Goal: Task Accomplishment & Management: Manage account settings

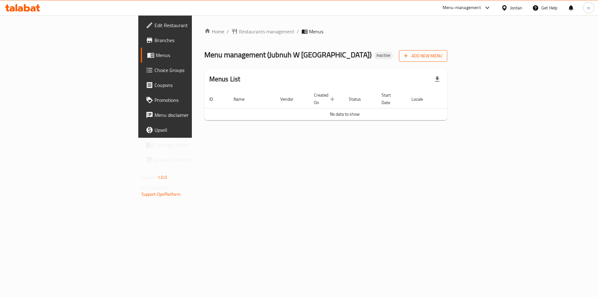
click at [442, 53] on span "Add New Menu" at bounding box center [423, 56] width 38 height 8
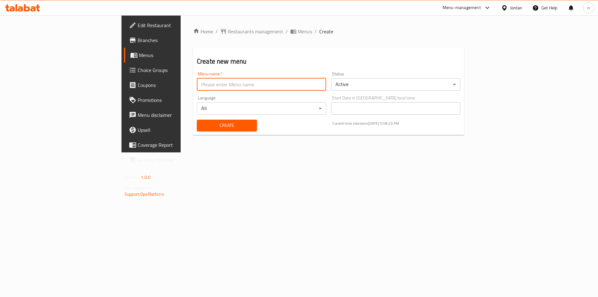
click at [197, 83] on input "text" at bounding box center [261, 84] width 129 height 12
type input "7/10"
click at [202, 126] on span "Create" at bounding box center [227, 126] width 50 height 8
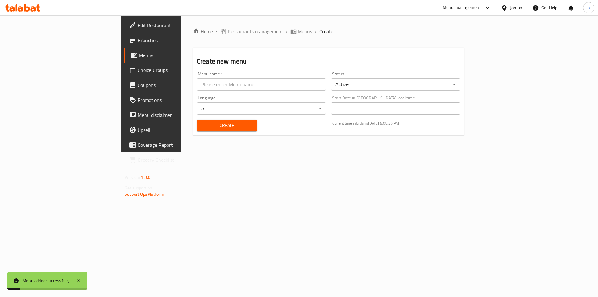
click at [219, 26] on div "Home / Restaurants management / Menus / Create Create new menu Menu name   * Me…" at bounding box center [329, 83] width 296 height 137
click at [298, 30] on span "Menus" at bounding box center [305, 31] width 14 height 7
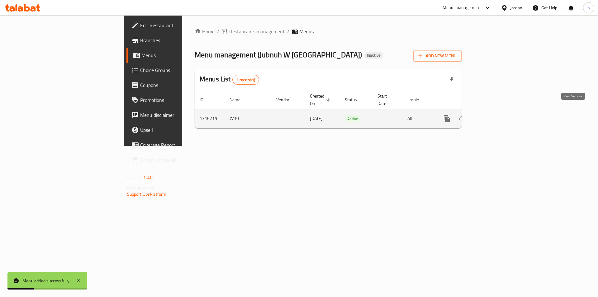
click at [496, 115] on icon "enhanced table" at bounding box center [491, 118] width 7 height 7
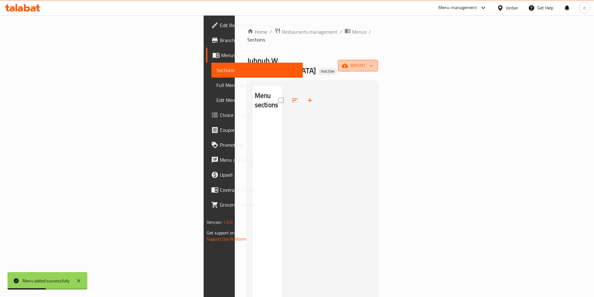
click at [373, 62] on span "import" at bounding box center [358, 66] width 30 height 8
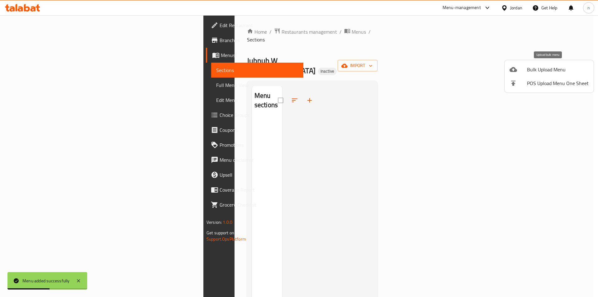
click at [549, 64] on li "Bulk Upload Menu" at bounding box center [549, 70] width 89 height 14
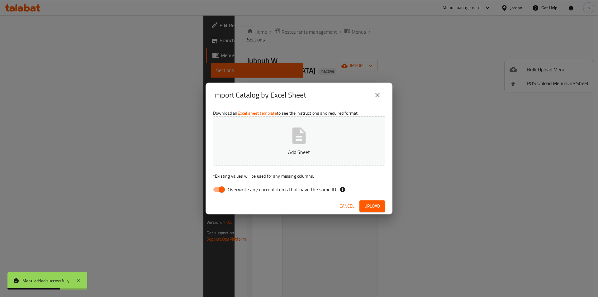
click at [214, 189] on input "Overwrite any current items that have the same ID." at bounding box center [222, 190] width 36 height 12
checkbox input "false"
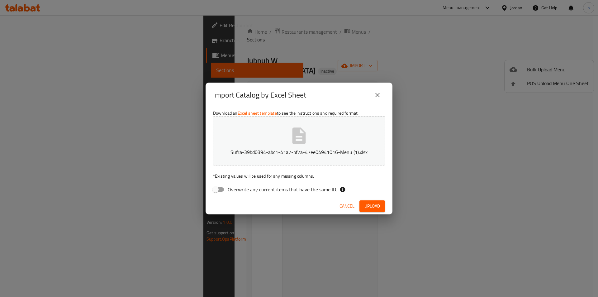
click at [374, 204] on span "Upload" at bounding box center [373, 206] width 16 height 8
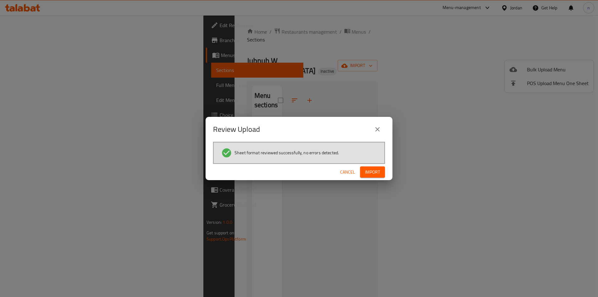
click at [375, 173] on span "Import" at bounding box center [372, 172] width 15 height 8
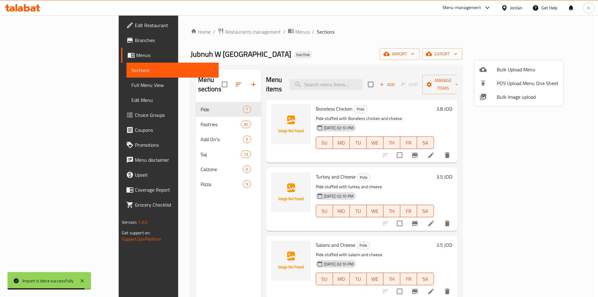
click at [439, 37] on div at bounding box center [299, 148] width 598 height 297
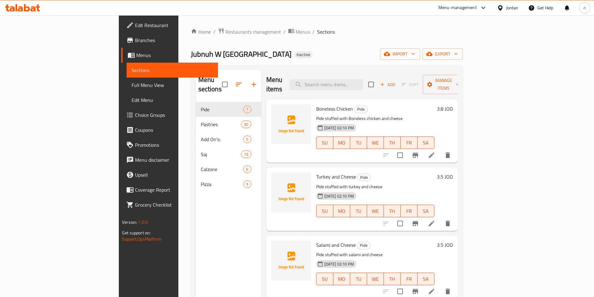
click at [131, 86] on span "Full Menu View" at bounding box center [171, 84] width 81 height 7
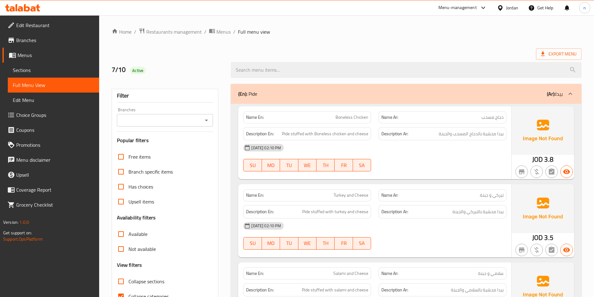
scroll to position [125, 0]
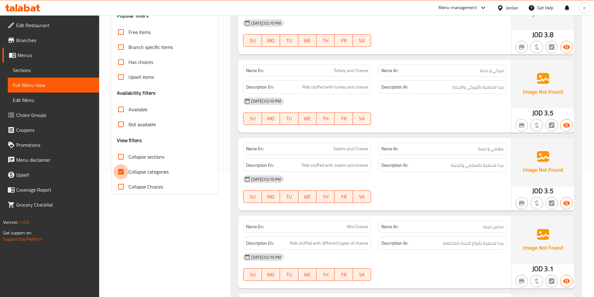
click at [123, 170] on input "Collapse categories" at bounding box center [120, 171] width 15 height 15
checkbox input "false"
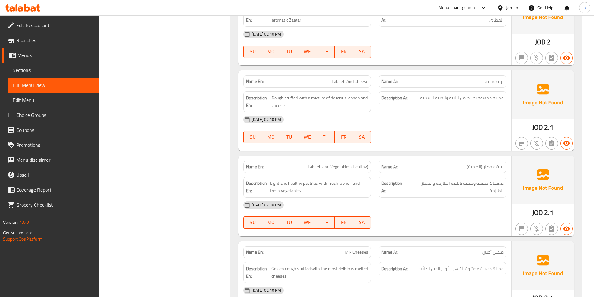
scroll to position [1153, 0]
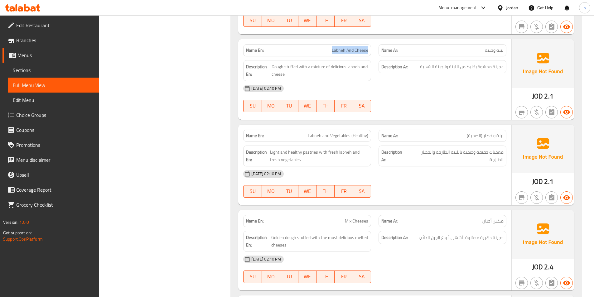
drag, startPoint x: 329, startPoint y: 48, endPoint x: 370, endPoint y: 48, distance: 41.1
click at [370, 48] on div "Name En: Labneh And Cheese" at bounding box center [307, 50] width 128 height 12
copy span "Labneh And Cheese"
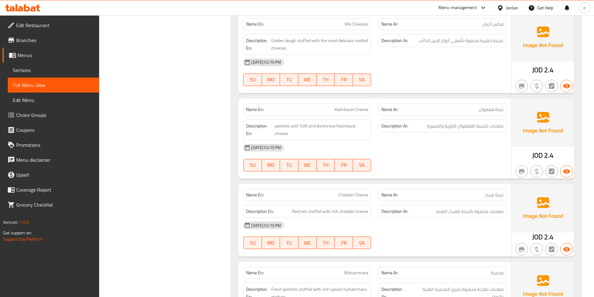
scroll to position [1340, 0]
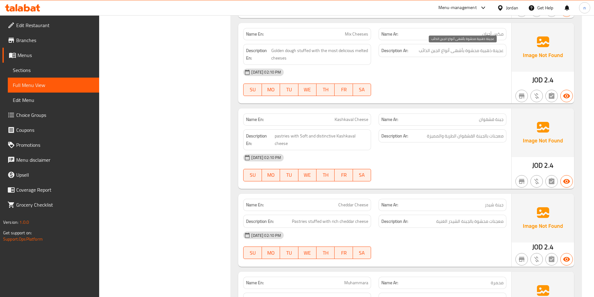
click at [445, 53] on span "عجينة ذهبية محشوة بأشهى أنواع الجبن الذائب" at bounding box center [460, 51] width 85 height 8
copy span "أنواع"
drag, startPoint x: 344, startPoint y: 32, endPoint x: 370, endPoint y: 32, distance: 26.5
click at [370, 32] on div "Name En: Mix Cheeses" at bounding box center [307, 34] width 128 height 12
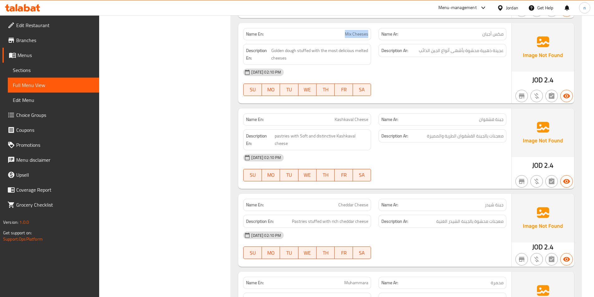
copy span "Mix Cheeses"
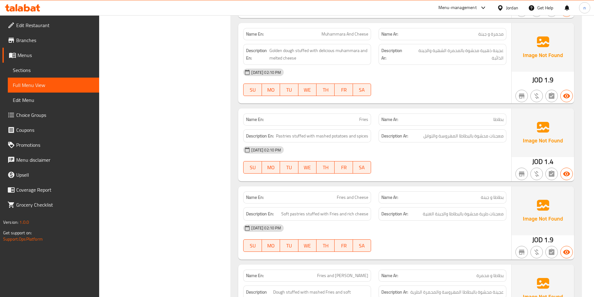
scroll to position [1745, 0]
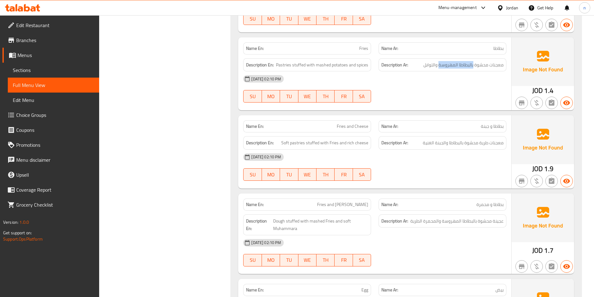
drag, startPoint x: 474, startPoint y: 58, endPoint x: 439, endPoint y: 61, distance: 35.1
click at [439, 61] on div "Description Ar: معجنات محشوة بالبطاطا المهروسة والتوابل" at bounding box center [442, 64] width 128 height 13
copy span "بالبطاطا المهروسة"
click at [455, 62] on div "Description Ar: معجنات محشوة بالبطاطا المهروسة والتوابل" at bounding box center [442, 64] width 128 height 13
drag, startPoint x: 470, startPoint y: 59, endPoint x: 466, endPoint y: 59, distance: 4.4
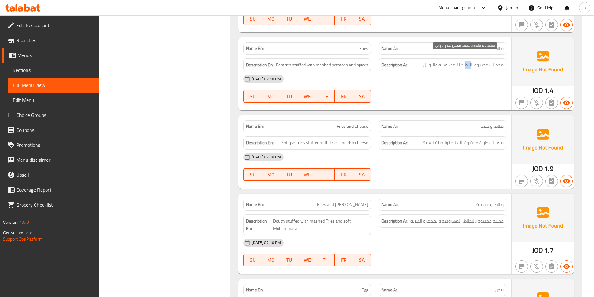
click at [466, 61] on span "معجنات محشوة بالبطاطا المهروسة والتوابل" at bounding box center [463, 65] width 80 height 8
drag, startPoint x: 469, startPoint y: 58, endPoint x: 440, endPoint y: 62, distance: 29.4
click at [440, 62] on div "Description Ar: معجنات محشوة بالبطاطا المهروسة والتوابل" at bounding box center [442, 64] width 128 height 13
copy span "بطاطا المهروسة"
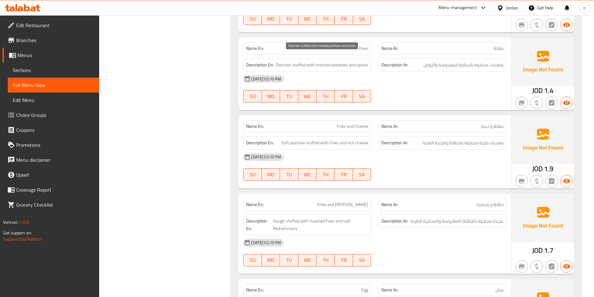
click at [322, 61] on span "Pastries stuffed with mashed potatoes and spices" at bounding box center [322, 65] width 92 height 8
copy span "mashed"
click at [365, 45] on span "Fries" at bounding box center [363, 48] width 9 height 7
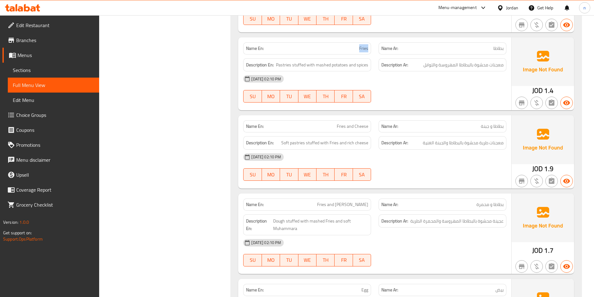
copy span "Fries"
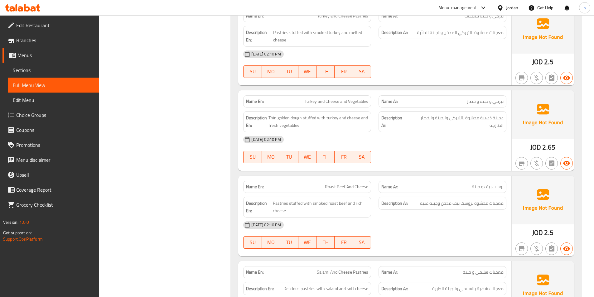
scroll to position [2493, 0]
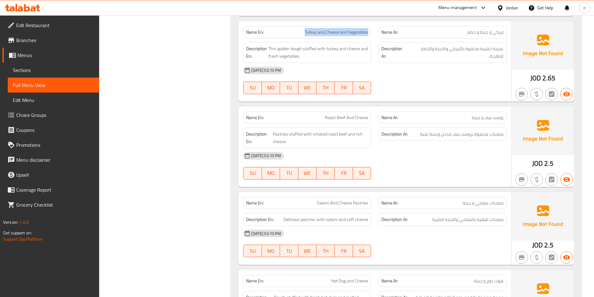
drag, startPoint x: 304, startPoint y: 24, endPoint x: 373, endPoint y: 24, distance: 69.5
click at [373, 24] on div "Name En: Turkey and Cheese and Vegetables" at bounding box center [306, 32] width 135 height 20
copy span "Turkey and Cheese and Vegetables"
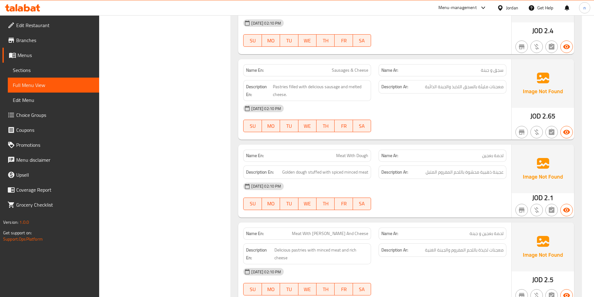
scroll to position [2804, 0]
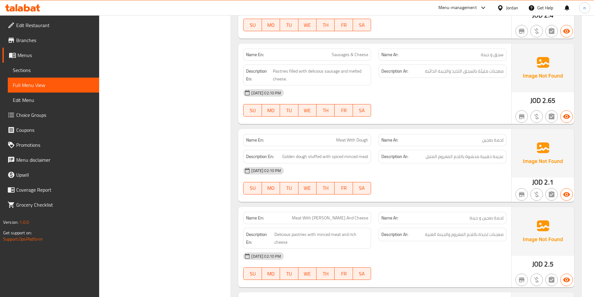
click at [337, 51] on span "Sausages & Cheese" at bounding box center [350, 54] width 36 height 7
copy span "Sausages"
click at [319, 51] on p "Name En: Sausages & Cheese" at bounding box center [307, 54] width 122 height 7
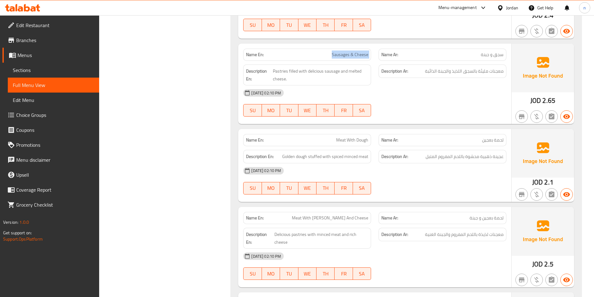
click at [319, 51] on p "Name En: Sausages & Cheese" at bounding box center [307, 54] width 122 height 7
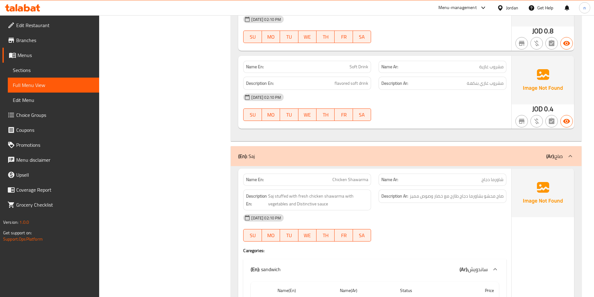
scroll to position [3490, 0]
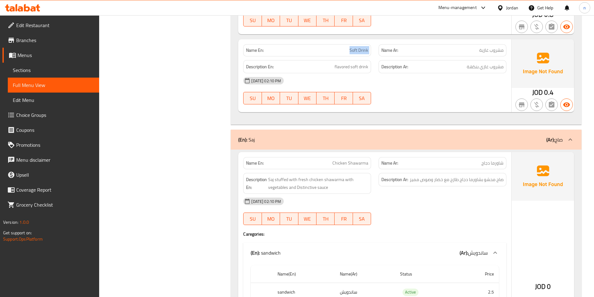
drag, startPoint x: 346, startPoint y: 43, endPoint x: 376, endPoint y: 47, distance: 30.1
click at [376, 47] on div "Name En: Soft Drink Name Ar: مشروب غازية" at bounding box center [374, 51] width 270 height 20
copy span "Soft Drink"
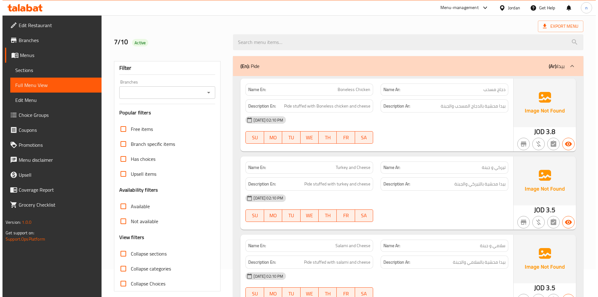
scroll to position [0, 0]
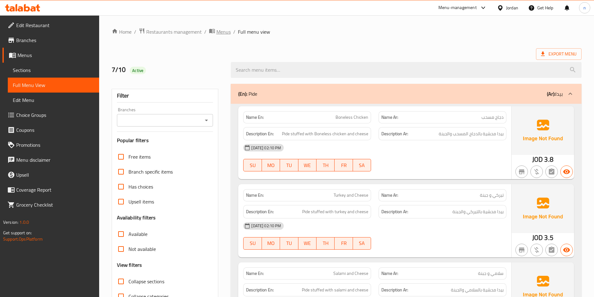
click at [221, 32] on span "Menus" at bounding box center [223, 31] width 14 height 7
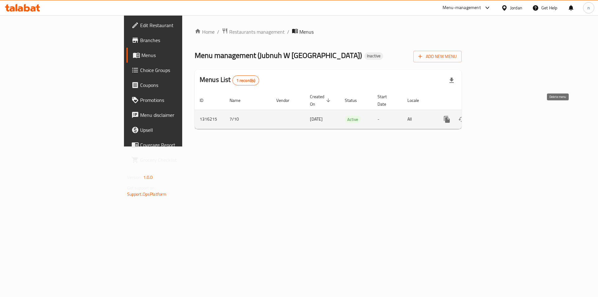
click at [479, 117] on icon "enhanced table" at bounding box center [477, 120] width 4 height 6
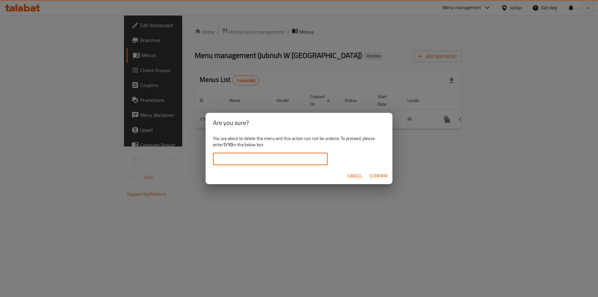
click at [237, 160] on input "text" at bounding box center [270, 159] width 115 height 12
type input "7/10"
click at [369, 173] on button "Confirm" at bounding box center [378, 176] width 23 height 12
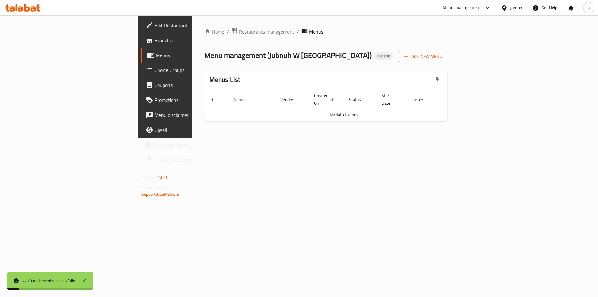
click at [442, 56] on span "Add New Menu" at bounding box center [423, 57] width 38 height 8
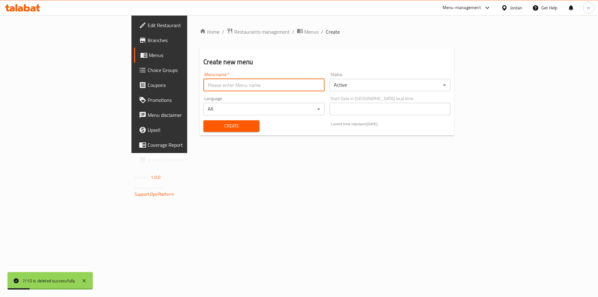
click at [203, 84] on input "text" at bounding box center [263, 85] width 121 height 12
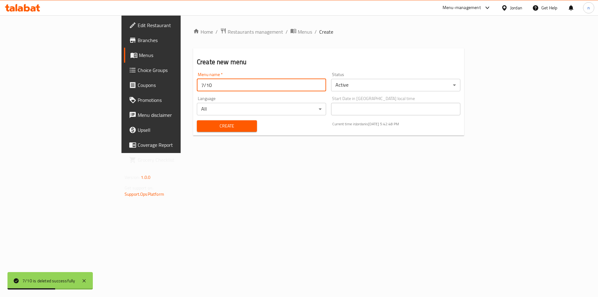
type input "7/10"
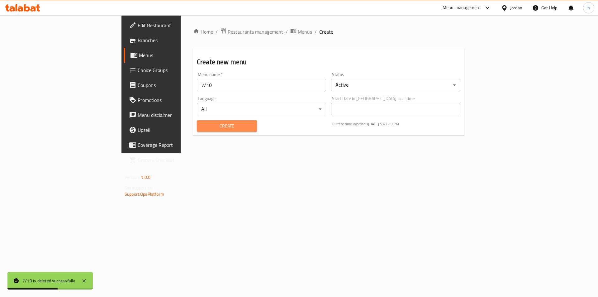
click at [202, 126] on span "Create" at bounding box center [227, 126] width 50 height 8
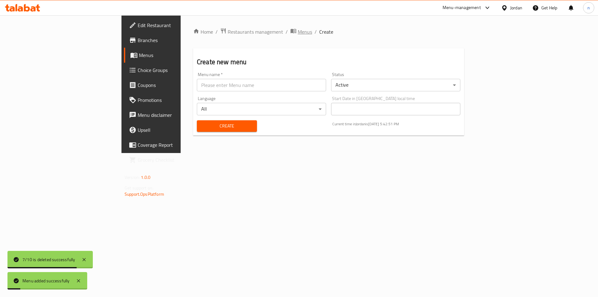
click at [298, 29] on span "Menus" at bounding box center [305, 31] width 14 height 7
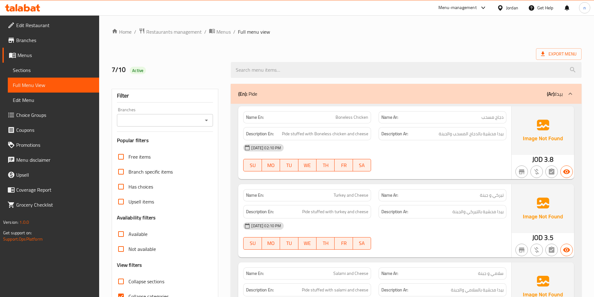
click at [17, 70] on span "Sections" at bounding box center [53, 69] width 81 height 7
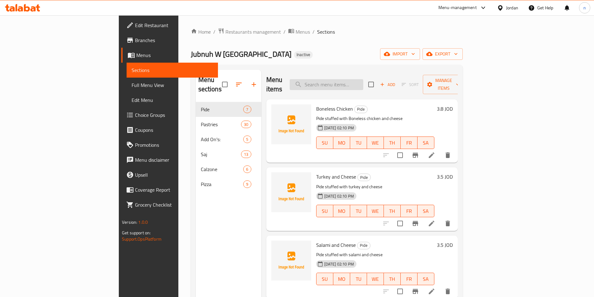
click at [362, 79] on input "search" at bounding box center [326, 84] width 74 height 11
paste input "Labneh And Cheese"
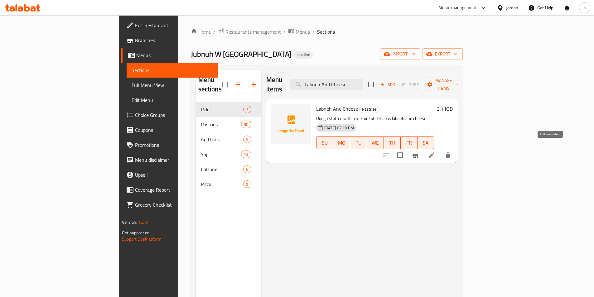
type input "Labneh And Cheese"
click at [434, 152] on icon at bounding box center [431, 155] width 6 height 6
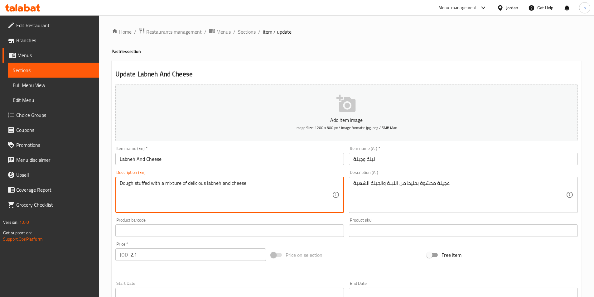
drag, startPoint x: 205, startPoint y: 184, endPoint x: 187, endPoint y: 188, distance: 18.2
click at [212, 182] on textarea "Dough stuffed with a mixture of labneh and cheese" at bounding box center [226, 195] width 213 height 30
paste textarea "delicious"
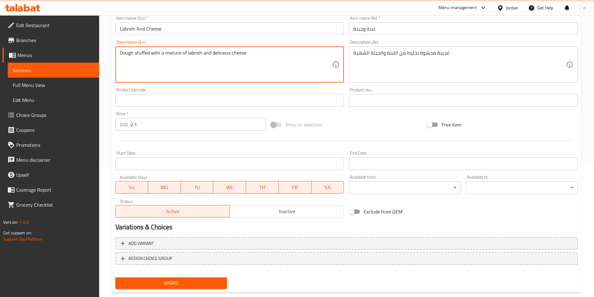
scroll to position [143, 0]
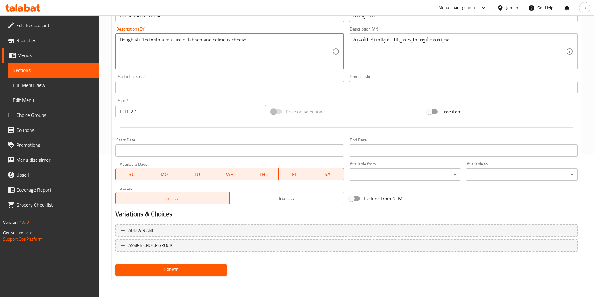
type textarea "Dough stuffed with a mixture of labneh and delicious cheese"
click at [191, 270] on span "Update" at bounding box center [171, 270] width 102 height 8
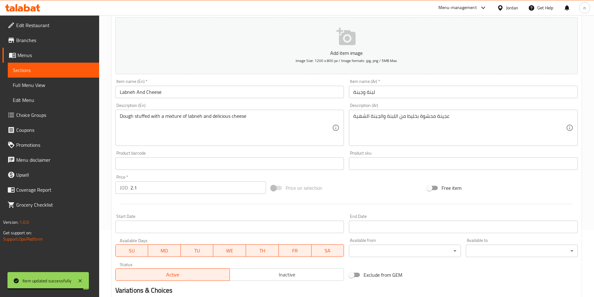
scroll to position [0, 0]
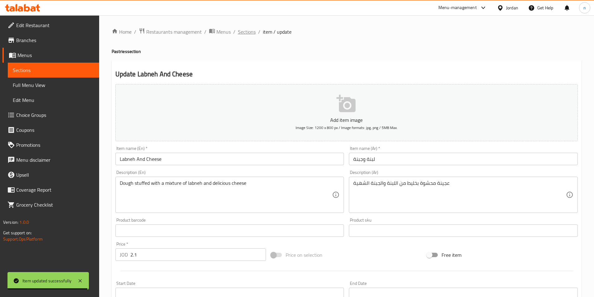
click at [243, 31] on span "Sections" at bounding box center [247, 31] width 18 height 7
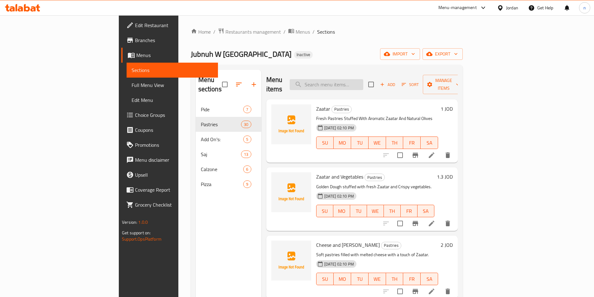
click at [357, 79] on input "search" at bounding box center [326, 84] width 74 height 11
paste input "Mix Cheeses"
type input "Mix Cheeses"
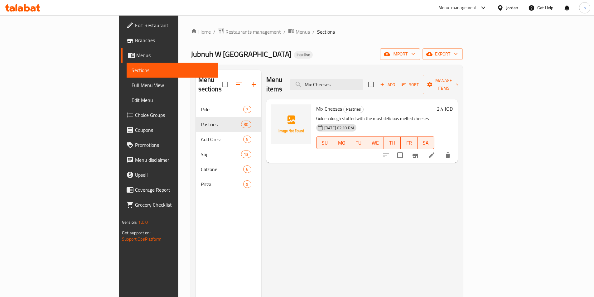
click at [435, 151] on icon at bounding box center [431, 154] width 7 height 7
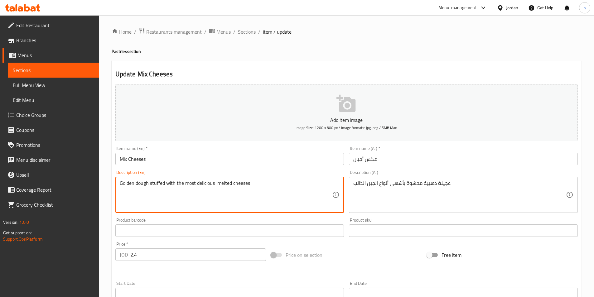
click at [216, 184] on textarea "Golden dough stuffed with the most delicious melted cheeses" at bounding box center [226, 195] width 213 height 30
paste textarea "Types"
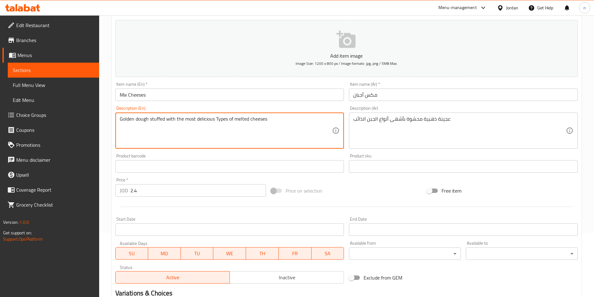
scroll to position [143, 0]
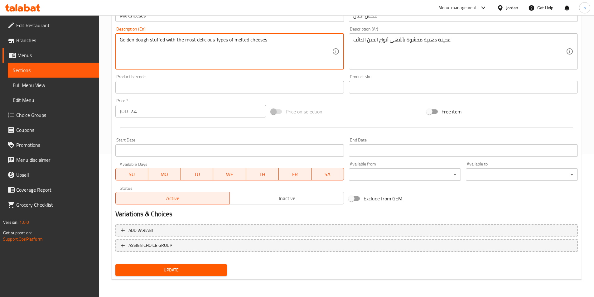
type textarea "Golden dough stuffed with the most delicious Types of melted cheeses"
click at [179, 268] on span "Update" at bounding box center [171, 270] width 102 height 8
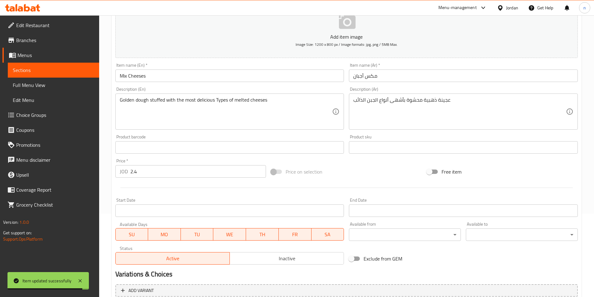
scroll to position [0, 0]
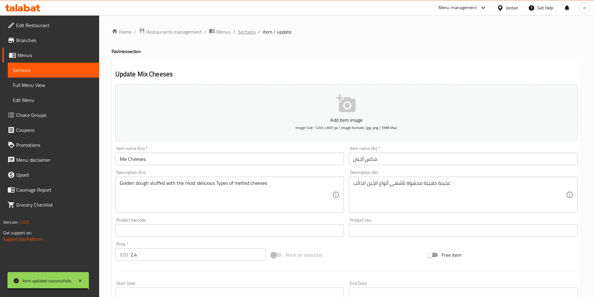
click at [249, 33] on span "Sections" at bounding box center [247, 31] width 18 height 7
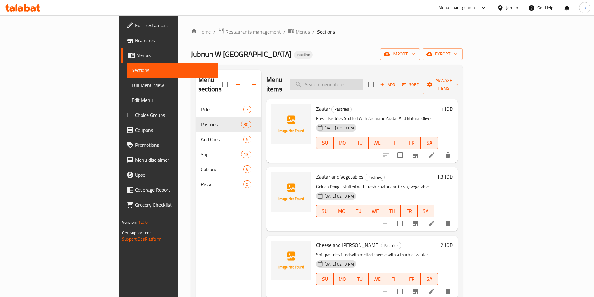
click at [356, 81] on input "search" at bounding box center [326, 84] width 74 height 11
paste input "Fries"
type input "Fries"
click at [435, 151] on icon at bounding box center [431, 154] width 7 height 7
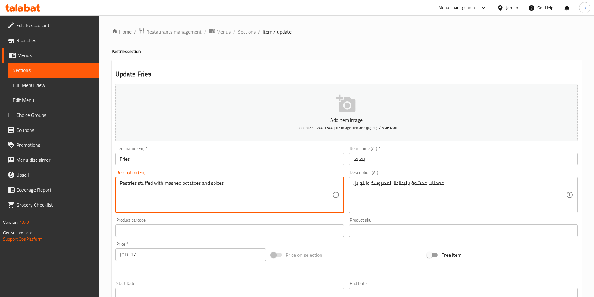
drag, startPoint x: 201, startPoint y: 184, endPoint x: 183, endPoint y: 186, distance: 18.2
paste textarea "Fri"
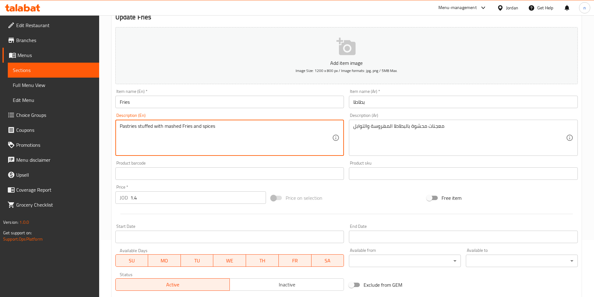
scroll to position [143, 0]
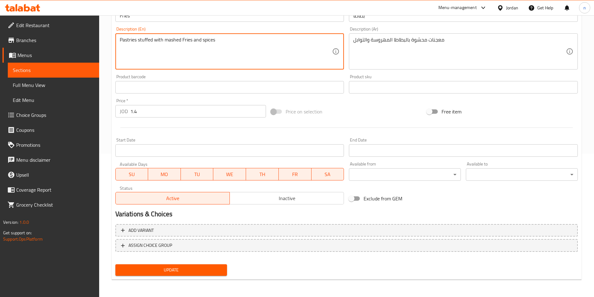
type textarea "Pastries stuffed with mashed Fries and spices"
click at [193, 269] on span "Update" at bounding box center [171, 270] width 102 height 8
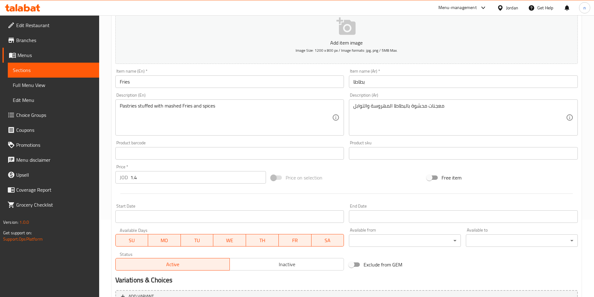
scroll to position [0, 0]
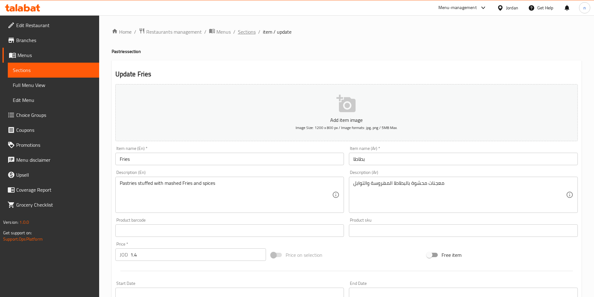
click at [240, 31] on span "Sections" at bounding box center [247, 31] width 18 height 7
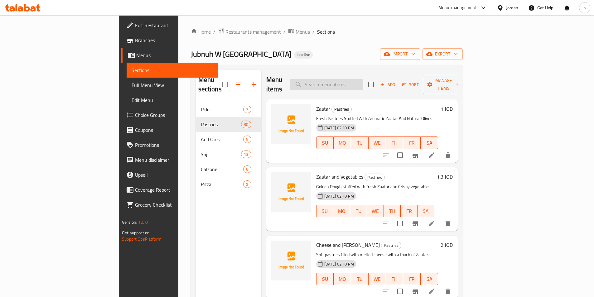
click at [360, 79] on input "search" at bounding box center [326, 84] width 74 height 11
paste input "Turkey and Cheese and Vegetables"
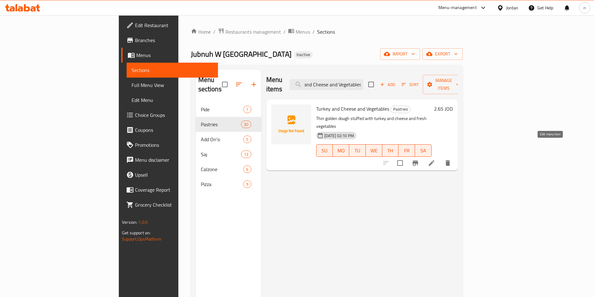
type input "Turkey and Cheese and Vegetables"
click at [435, 159] on icon at bounding box center [431, 162] width 7 height 7
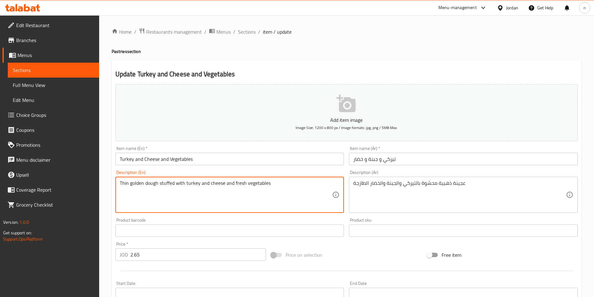
drag, startPoint x: 130, startPoint y: 183, endPoint x: 108, endPoint y: 186, distance: 22.3
click at [122, 184] on textarea "golden dough stuffed with turkey and cheese and fresh vegetables" at bounding box center [226, 195] width 213 height 30
drag, startPoint x: 122, startPoint y: 184, endPoint x: 118, endPoint y: 187, distance: 5.2
click at [118, 187] on div "golden dough stuffed with turkey and cheese and fresh vegetables Description (E…" at bounding box center [229, 195] width 229 height 36
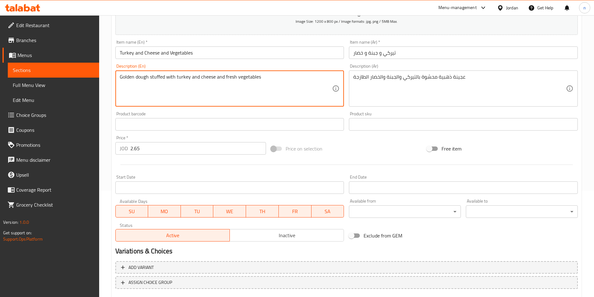
scroll to position [125, 0]
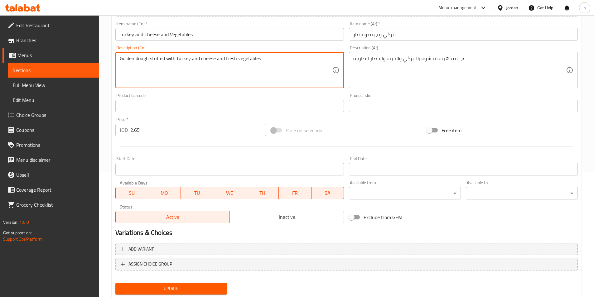
type textarea "Golden dough stuffed with turkey and cheese and fresh vegetables"
click at [182, 286] on span "Update" at bounding box center [171, 289] width 102 height 8
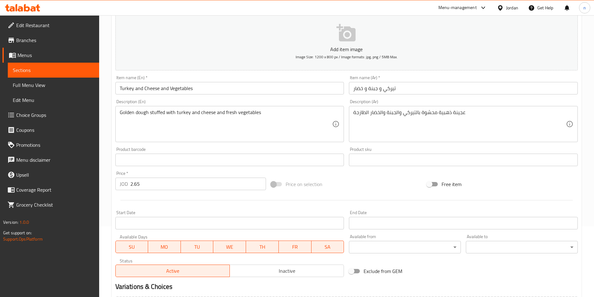
scroll to position [0, 0]
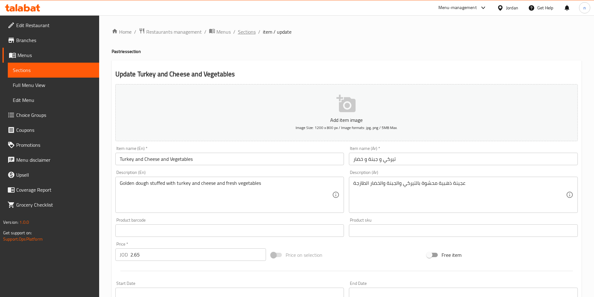
click at [244, 30] on span "Sections" at bounding box center [247, 31] width 18 height 7
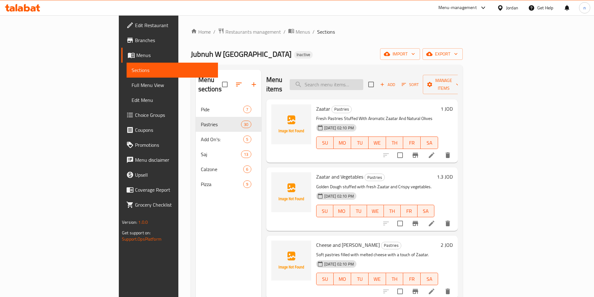
click at [360, 79] on input "search" at bounding box center [326, 84] width 74 height 11
paste input "Sausages & Cheese"
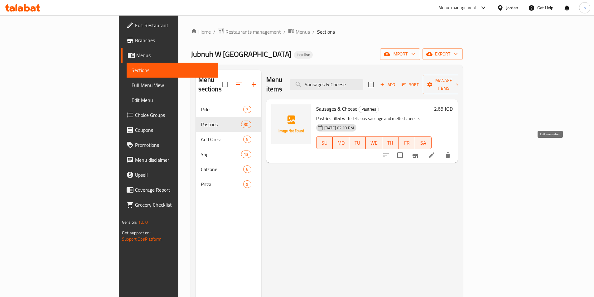
type input "Sausages & Cheese"
click at [435, 151] on icon at bounding box center [431, 154] width 7 height 7
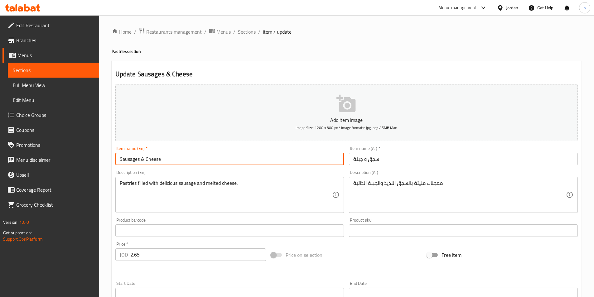
drag, startPoint x: 144, startPoint y: 158, endPoint x: 141, endPoint y: 161, distance: 4.1
click at [141, 161] on input "Sausages & Cheese" at bounding box center [229, 159] width 229 height 12
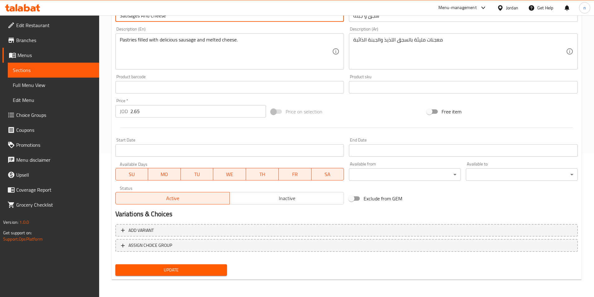
type input "Sausages And Cheese"
click at [163, 272] on span "Update" at bounding box center [171, 270] width 102 height 8
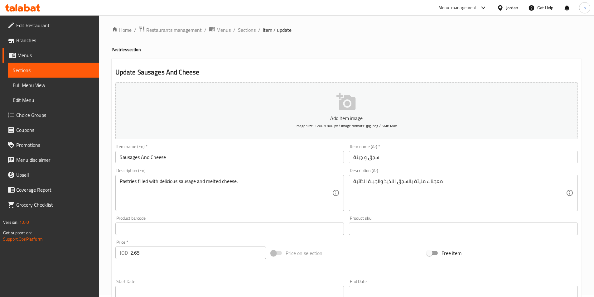
scroll to position [0, 0]
click at [248, 31] on span "Sections" at bounding box center [247, 31] width 18 height 7
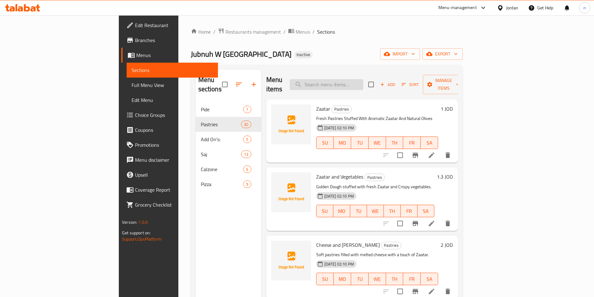
click at [356, 79] on input "search" at bounding box center [326, 84] width 74 height 11
paste input "Soft Drink"
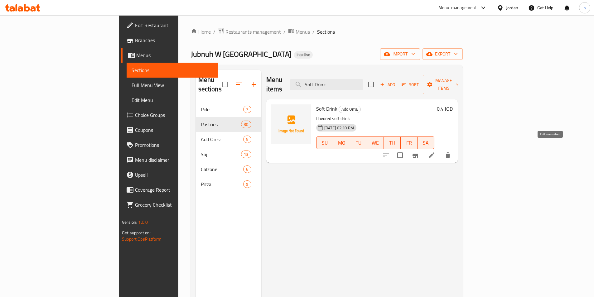
type input "Soft Drink"
click at [434, 152] on icon at bounding box center [431, 155] width 6 height 6
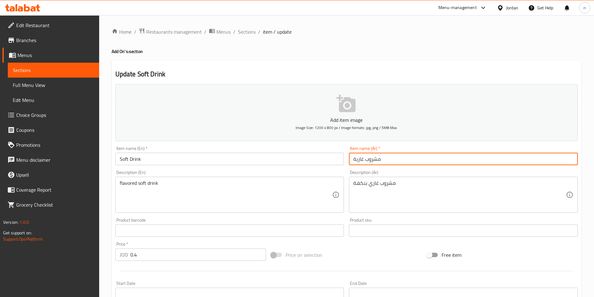
click at [352, 160] on input "مشروب غازية" at bounding box center [463, 159] width 229 height 12
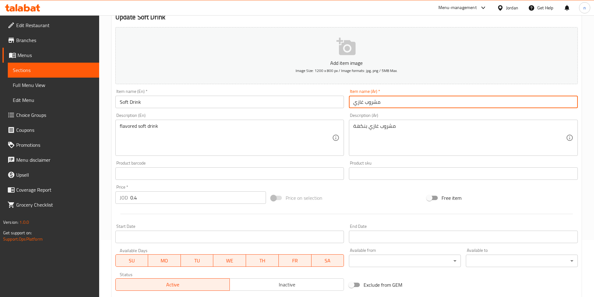
scroll to position [143, 0]
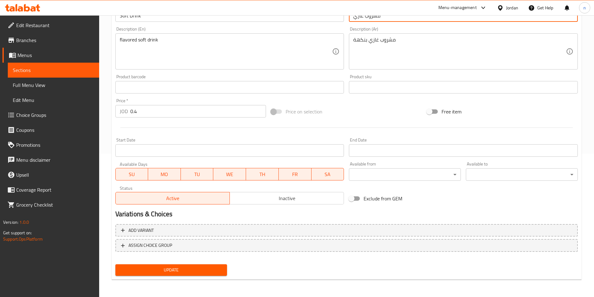
type input "مشروب غازي"
click at [155, 268] on span "Update" at bounding box center [171, 270] width 102 height 8
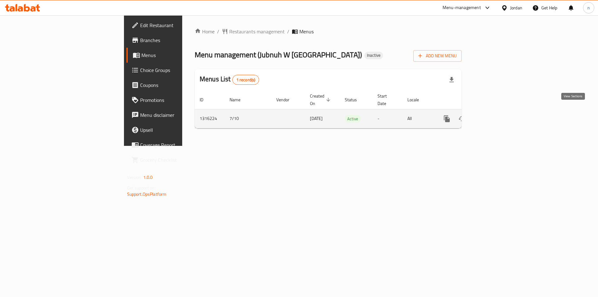
click at [496, 115] on icon "enhanced table" at bounding box center [491, 118] width 7 height 7
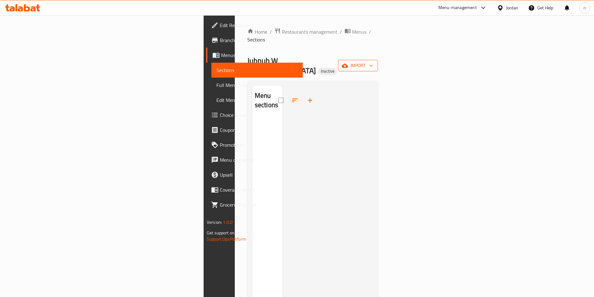
click at [373, 62] on span "import" at bounding box center [358, 66] width 30 height 8
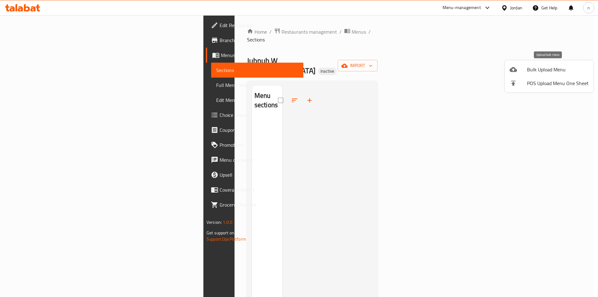
click at [541, 70] on span "Bulk Upload Menu" at bounding box center [558, 69] width 62 height 7
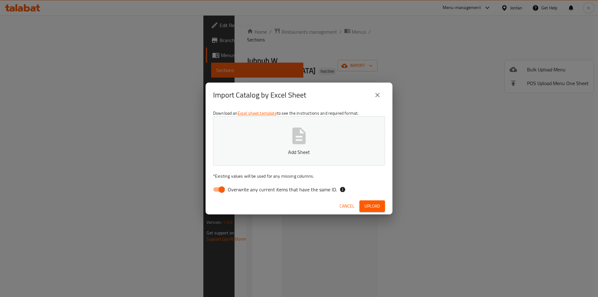
click at [218, 190] on input "Overwrite any current items that have the same ID." at bounding box center [222, 190] width 36 height 12
checkbox input "false"
click at [379, 206] on span "Upload" at bounding box center [373, 206] width 16 height 8
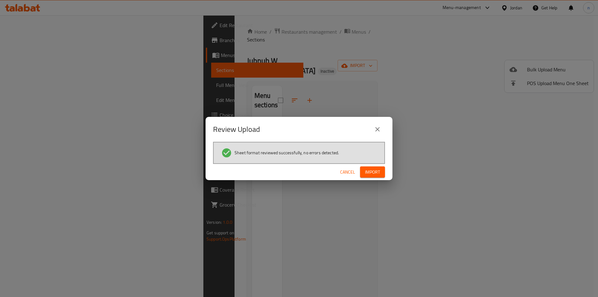
click at [375, 174] on span "Import" at bounding box center [372, 172] width 15 height 8
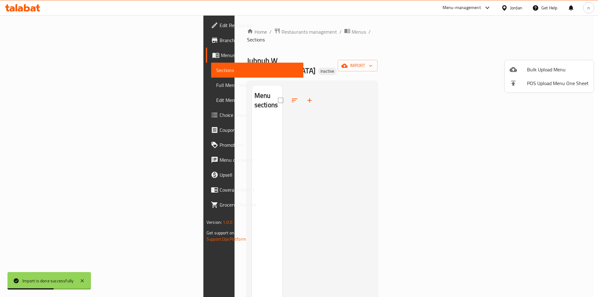
click at [350, 37] on div at bounding box center [299, 148] width 598 height 297
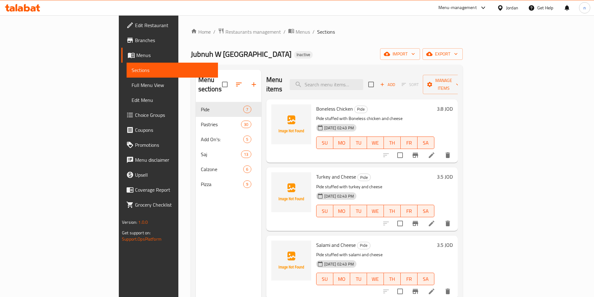
click at [131, 84] on span "Full Menu View" at bounding box center [171, 84] width 81 height 7
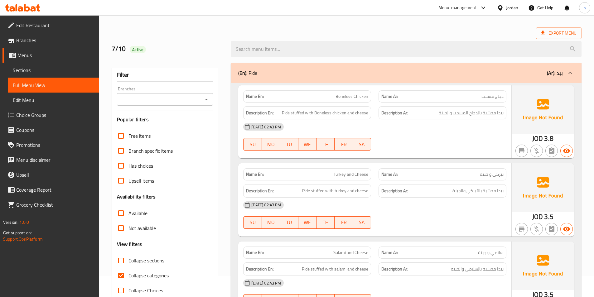
scroll to position [31, 0]
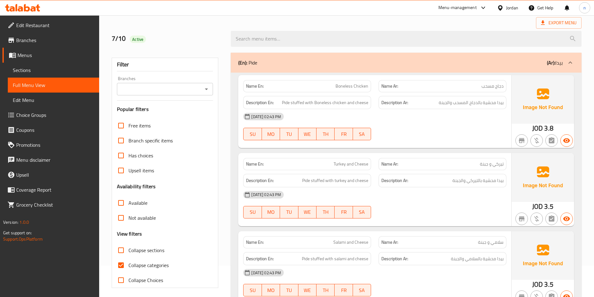
drag, startPoint x: 123, startPoint y: 265, endPoint x: 260, endPoint y: 130, distance: 192.8
click at [123, 265] on input "Collapse categories" at bounding box center [120, 265] width 15 height 15
checkbox input "false"
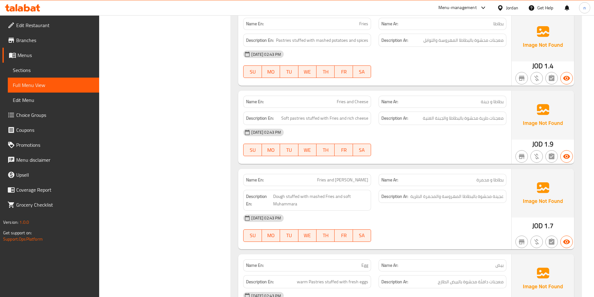
scroll to position [1745, 0]
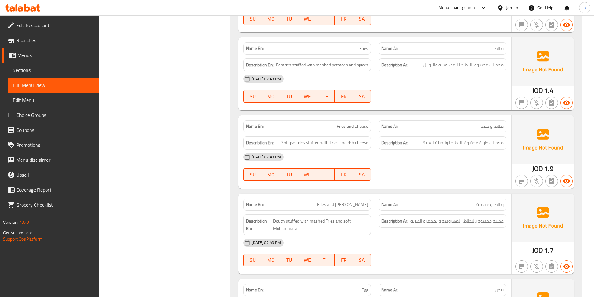
click at [365, 45] on span "Fries" at bounding box center [363, 48] width 9 height 7
copy span "Fries"
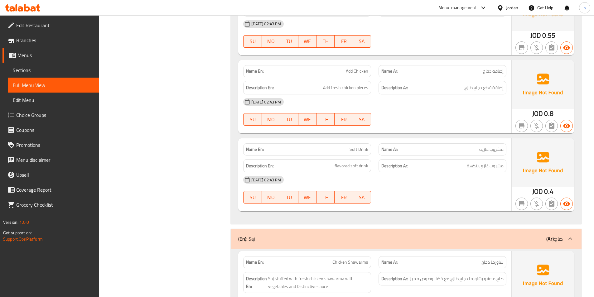
scroll to position [3396, 0]
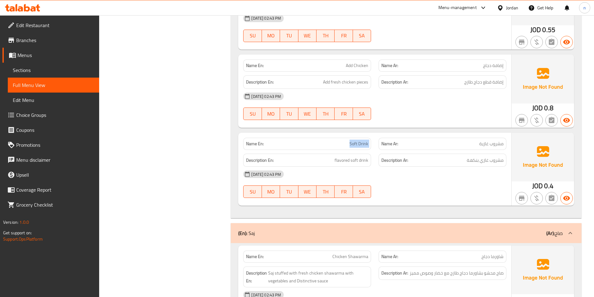
drag, startPoint x: 339, startPoint y: 135, endPoint x: 375, endPoint y: 140, distance: 35.8
click at [375, 140] on div "Name En: Soft Drink Name Ar: مشروب غازية" at bounding box center [374, 144] width 270 height 20
copy span "Soft Drink"
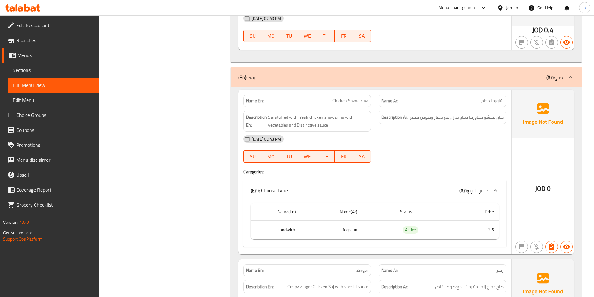
scroll to position [3583, 0]
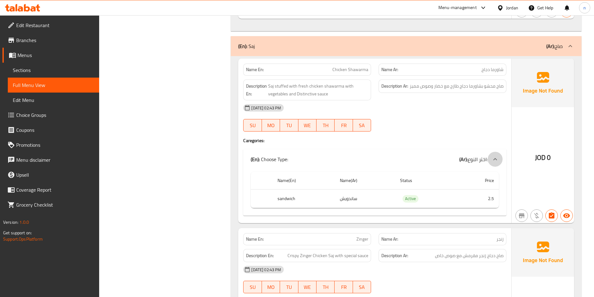
click at [494, 155] on icon at bounding box center [494, 158] width 7 height 7
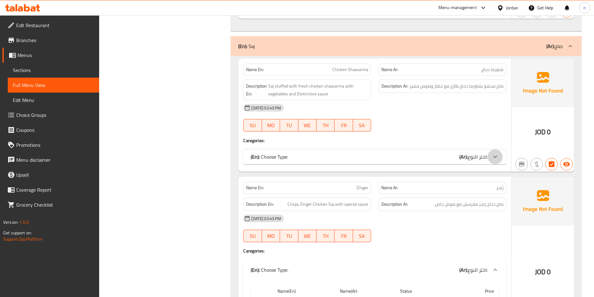
click at [494, 153] on icon at bounding box center [494, 156] width 7 height 7
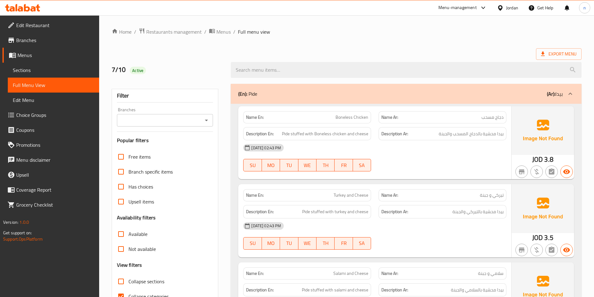
click at [15, 71] on span "Sections" at bounding box center [53, 69] width 81 height 7
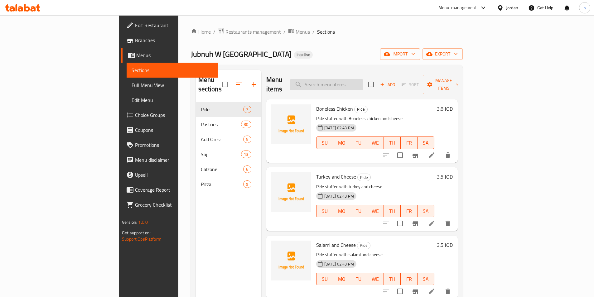
click at [360, 81] on input "search" at bounding box center [326, 84] width 74 height 11
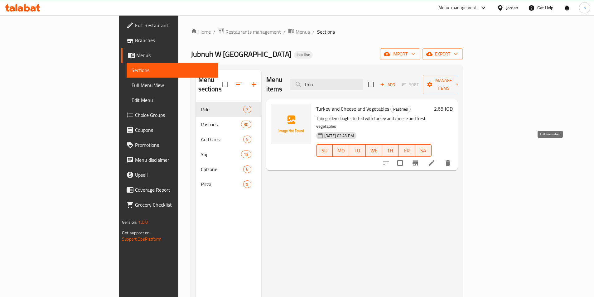
type input "thin"
click at [435, 159] on icon at bounding box center [431, 162] width 7 height 7
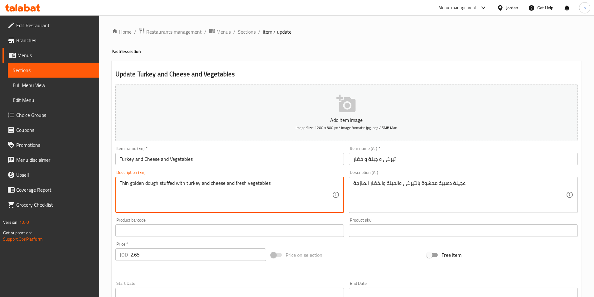
drag, startPoint x: 129, startPoint y: 184, endPoint x: 116, endPoint y: 188, distance: 13.2
click at [120, 184] on textarea "golden dough stuffed with turkey and cheese and fresh vegetables" at bounding box center [226, 195] width 213 height 30
click at [121, 181] on textarea "golden dough stuffed with turkey and cheese and fresh vegetables" at bounding box center [226, 195] width 213 height 30
drag, startPoint x: 134, startPoint y: 183, endPoint x: 110, endPoint y: 187, distance: 24.2
click at [110, 187] on div "Home / Restaurants management / Menus / Sections / item / update Pastries secti…" at bounding box center [346, 227] width 495 height 425
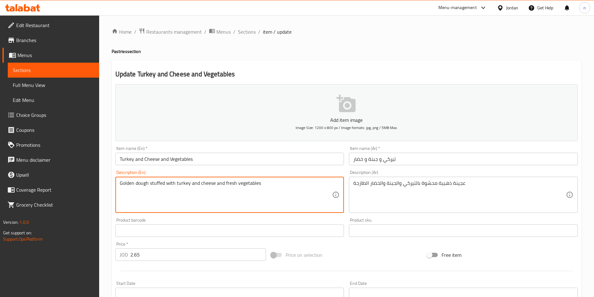
click at [262, 188] on textarea "golden dough stuffed with turkey and cheese and fresh vegetables" at bounding box center [226, 195] width 213 height 30
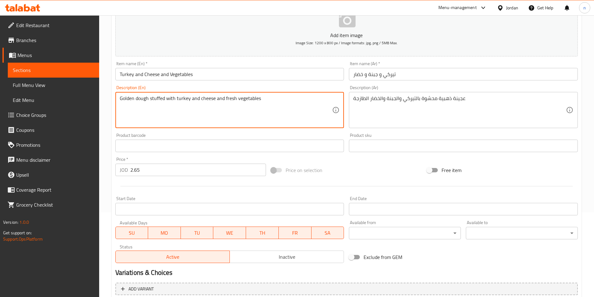
scroll to position [143, 0]
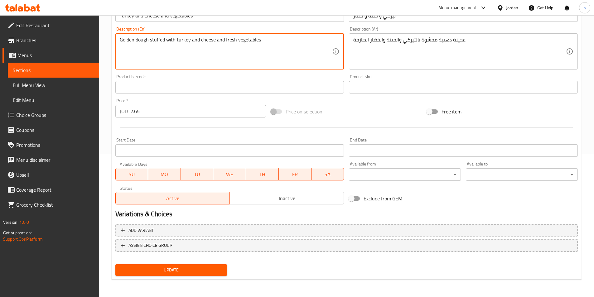
type textarea "Golden dough stuffed with turkey and cheese and fresh vegetables"
click at [181, 270] on span "Update" at bounding box center [171, 270] width 102 height 8
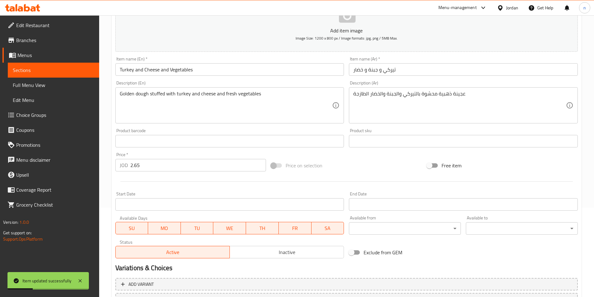
scroll to position [0, 0]
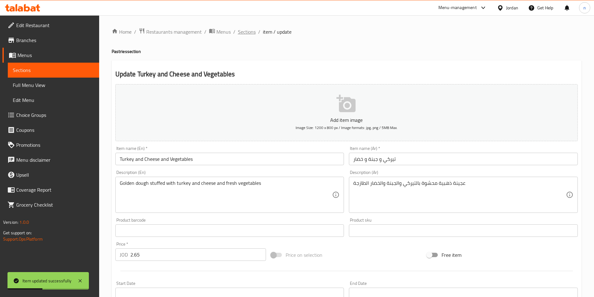
click at [241, 33] on span "Sections" at bounding box center [247, 31] width 18 height 7
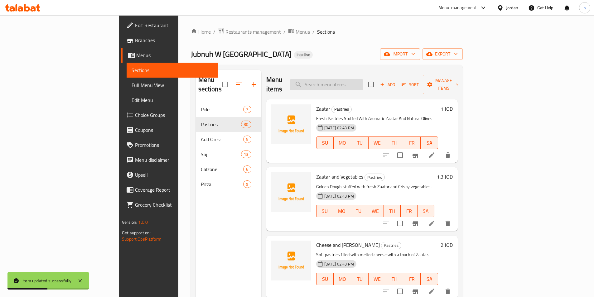
click at [349, 83] on input "search" at bounding box center [326, 84] width 74 height 11
paste input "Fries"
type input "Fries"
click at [435, 151] on icon at bounding box center [431, 154] width 7 height 7
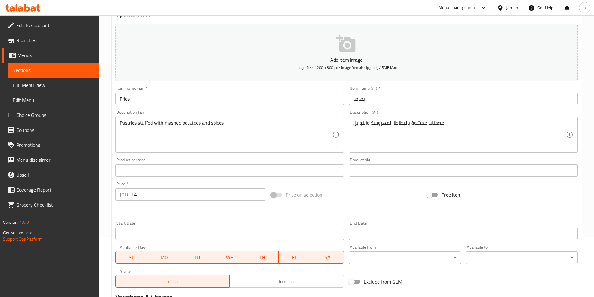
scroll to position [62, 0]
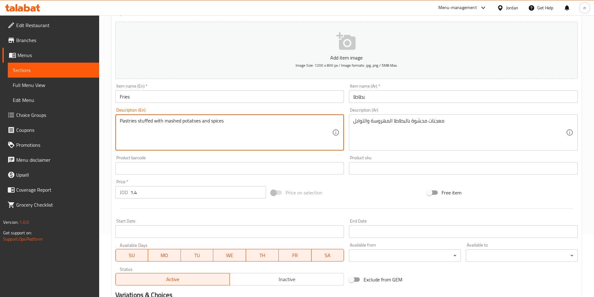
drag, startPoint x: 201, startPoint y: 121, endPoint x: 183, endPoint y: 125, distance: 17.8
paste textarea "Fri"
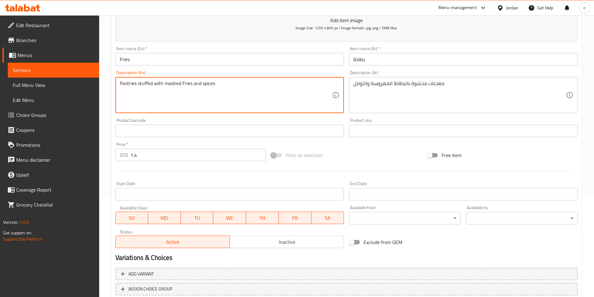
scroll to position [143, 0]
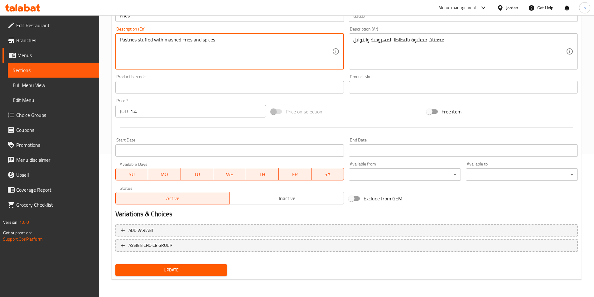
type textarea "Pastries stuffed with mashed Fries and spices"
click at [174, 268] on span "Update" at bounding box center [171, 270] width 102 height 8
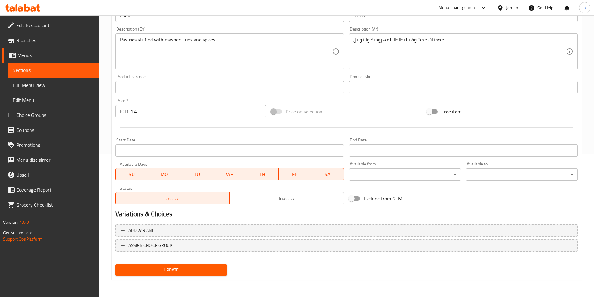
scroll to position [0, 0]
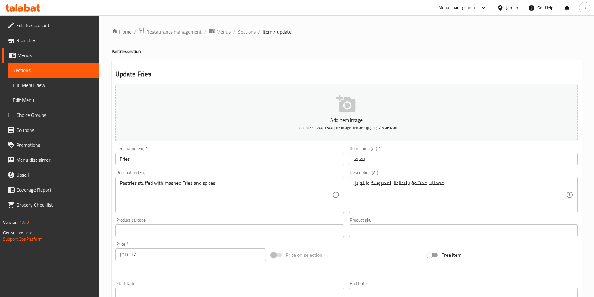
click at [246, 31] on span "Sections" at bounding box center [247, 31] width 18 height 7
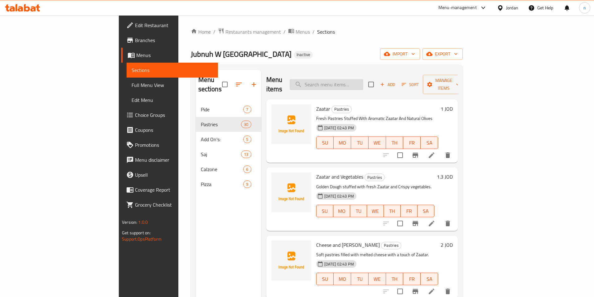
click at [358, 79] on input "search" at bounding box center [326, 84] width 74 height 11
paste input "Soft Drink"
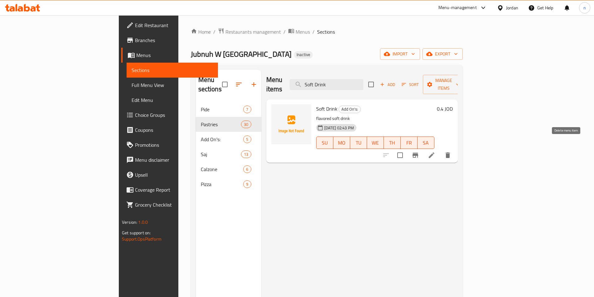
type input "Soft Drink"
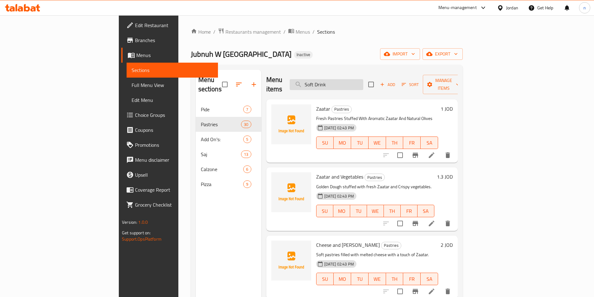
click at [363, 81] on input "Soft Drink" at bounding box center [326, 84] width 74 height 11
click at [363, 80] on input "Soft Drink" at bounding box center [326, 84] width 74 height 11
click at [363, 79] on input "Soft Drink" at bounding box center [326, 84] width 74 height 11
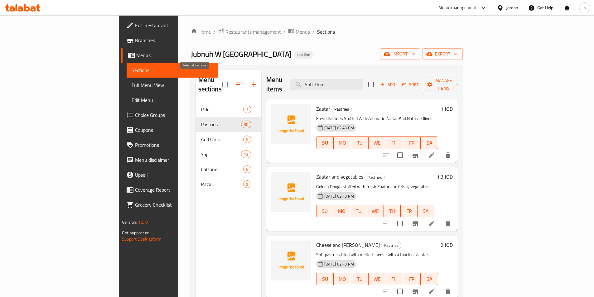
click at [218, 78] on input "checkbox" at bounding box center [224, 84] width 13 height 13
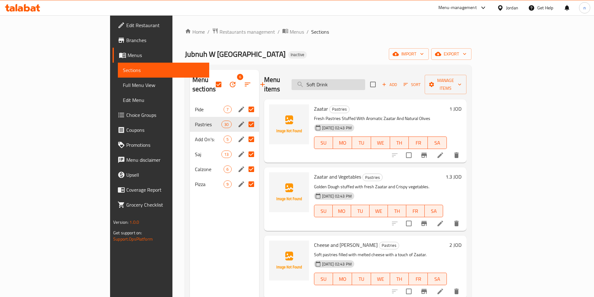
click at [365, 80] on input "Soft Drink" at bounding box center [328, 84] width 74 height 11
click at [212, 78] on input "checkbox" at bounding box center [218, 84] width 13 height 13
checkbox input "false"
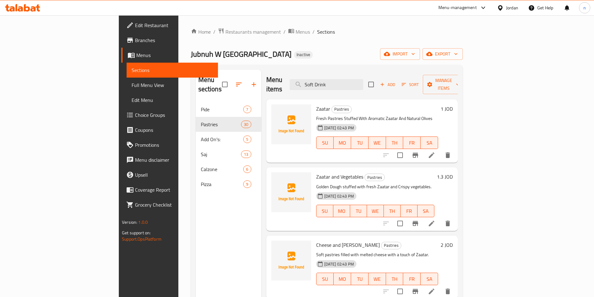
click at [324, 49] on div "Jubnuh W [GEOGRAPHIC_DATA] Inactive import export" at bounding box center [327, 54] width 272 height 12
drag, startPoint x: 370, startPoint y: 81, endPoint x: 328, endPoint y: 83, distance: 42.1
click at [328, 83] on div "Menu items Soft Drink Add Sort Manage items" at bounding box center [361, 85] width 191 height 30
paste input "Soft Drink"
type input "Soft Drink"
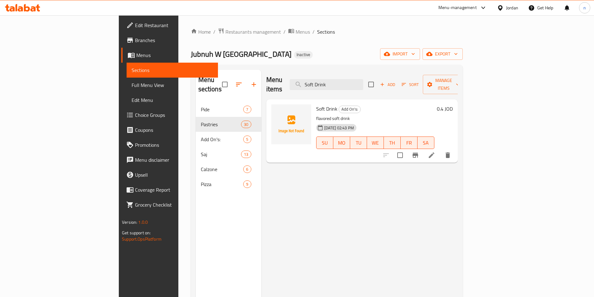
click at [435, 151] on icon at bounding box center [431, 154] width 7 height 7
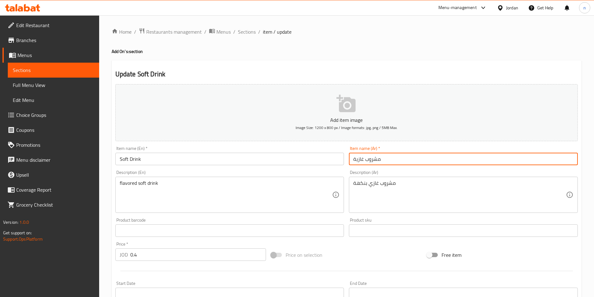
drag, startPoint x: 356, startPoint y: 160, endPoint x: 349, endPoint y: 160, distance: 6.2
click at [349, 160] on input "مشروب غازية" at bounding box center [463, 159] width 229 height 12
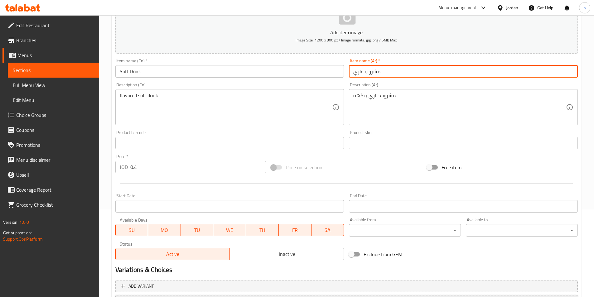
scroll to position [143, 0]
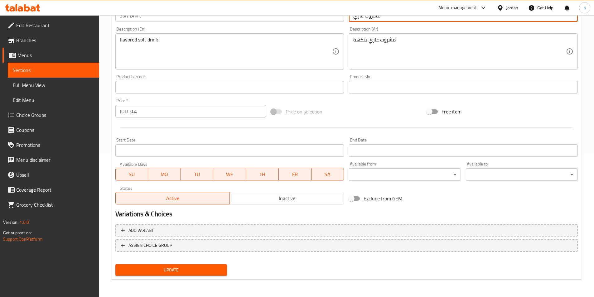
type input "مشروب غازي"
click at [163, 272] on span "Update" at bounding box center [171, 270] width 102 height 8
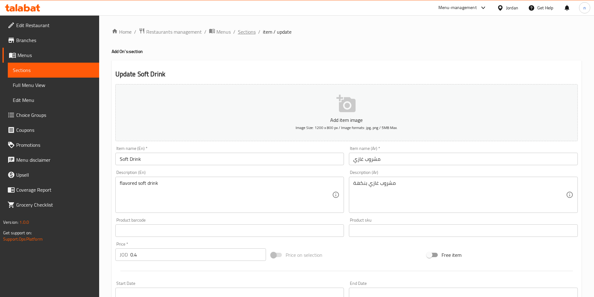
click at [247, 30] on span "Sections" at bounding box center [247, 31] width 18 height 7
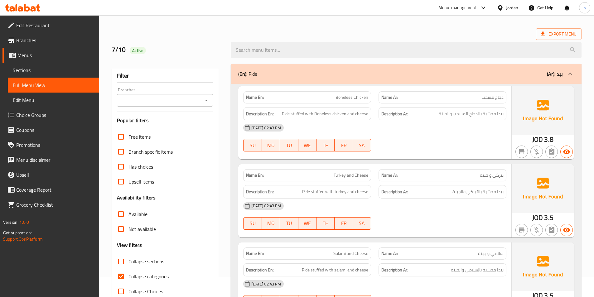
scroll to position [31, 0]
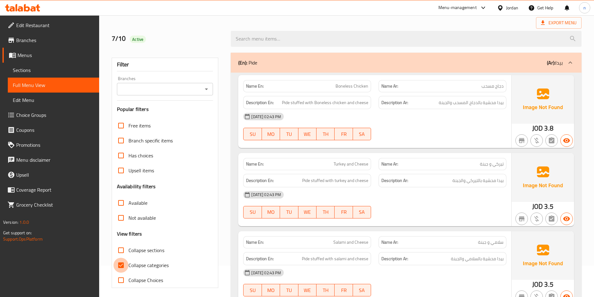
click at [123, 264] on input "Collapse categories" at bounding box center [120, 265] width 15 height 15
checkbox input "false"
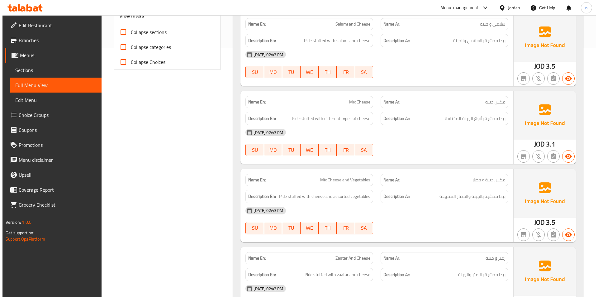
scroll to position [0, 0]
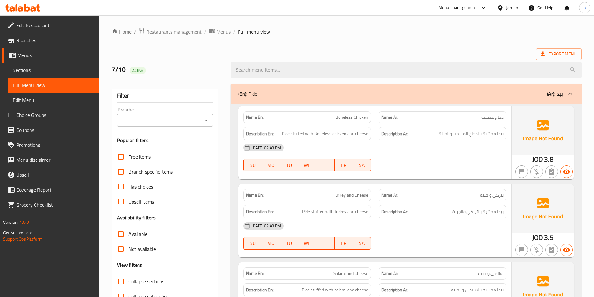
click at [220, 33] on span "Menus" at bounding box center [223, 31] width 14 height 7
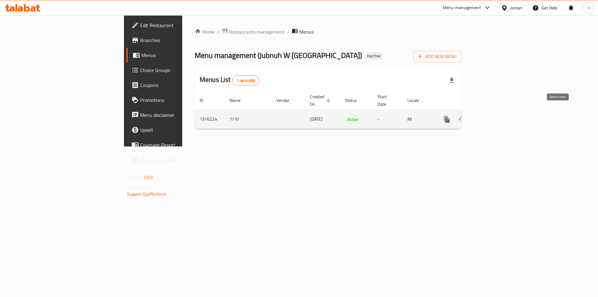
click at [481, 116] on icon "enhanced table" at bounding box center [476, 119] width 7 height 7
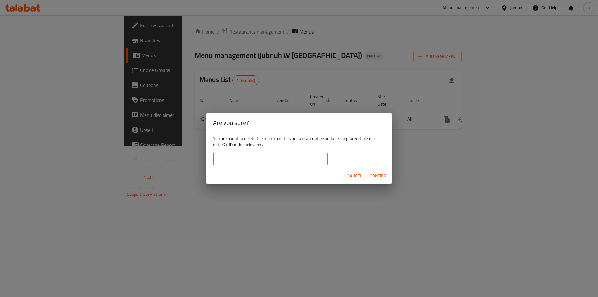
click at [215, 154] on input "text" at bounding box center [270, 159] width 115 height 12
type input "7/10"
click at [379, 172] on span "Confirm" at bounding box center [379, 176] width 18 height 8
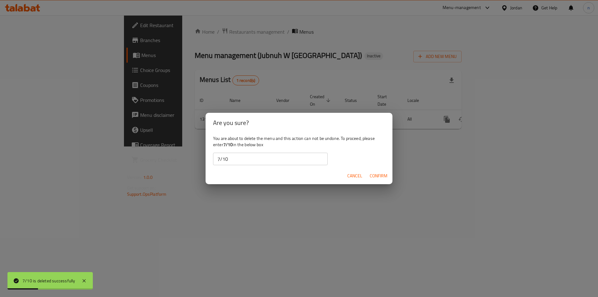
click at [314, 213] on div "Are you sure? You are about to delete the menu and this action can not be undon…" at bounding box center [299, 148] width 598 height 297
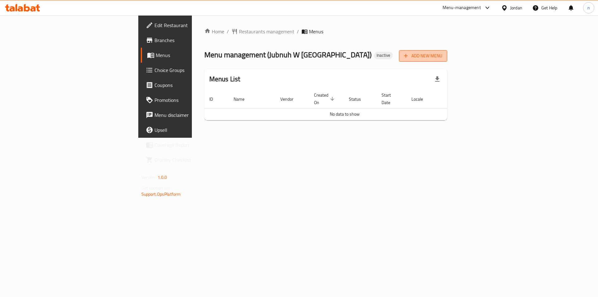
click at [409, 55] on icon "button" at bounding box center [406, 56] width 6 height 6
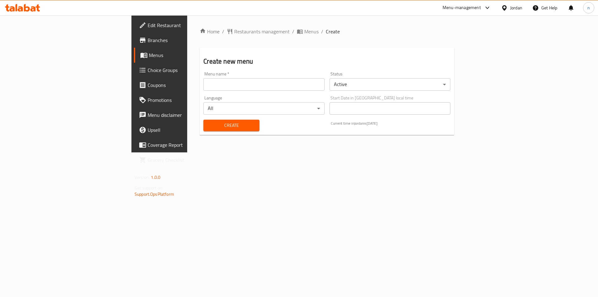
click at [203, 84] on input "text" at bounding box center [263, 84] width 121 height 12
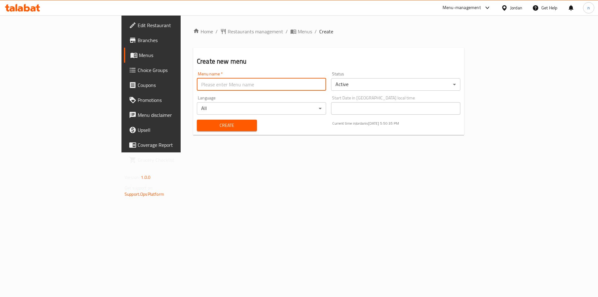
type input "/"
click at [197, 84] on input "/" at bounding box center [261, 84] width 129 height 12
type input "[DATE]"
click at [208, 125] on span "Create" at bounding box center [227, 126] width 50 height 8
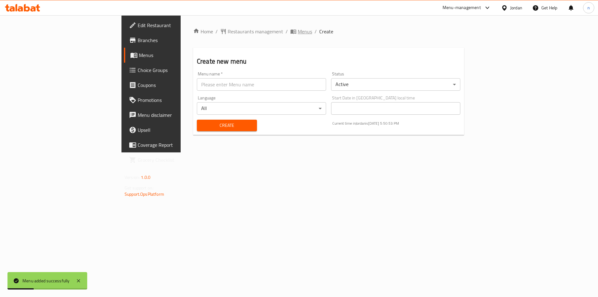
click at [298, 29] on span "Menus" at bounding box center [305, 31] width 14 height 7
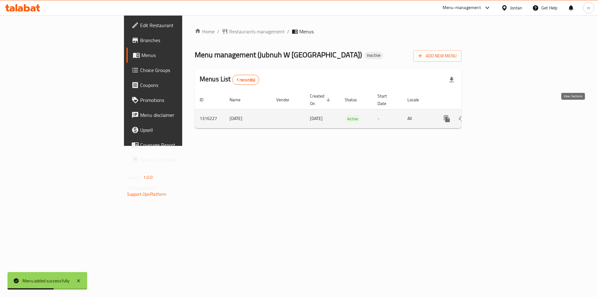
click at [496, 115] on icon "enhanced table" at bounding box center [491, 118] width 7 height 7
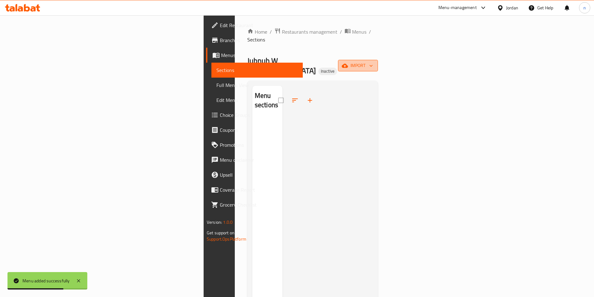
click at [373, 62] on span "import" at bounding box center [358, 66] width 30 height 8
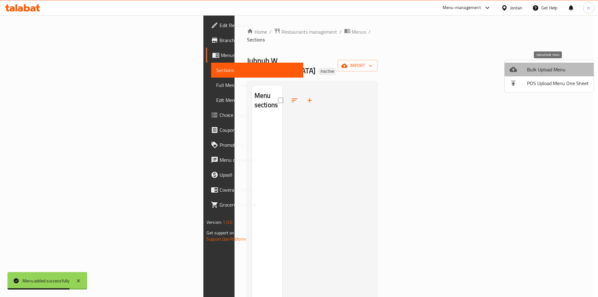
click at [550, 71] on span "Bulk Upload Menu" at bounding box center [558, 69] width 62 height 7
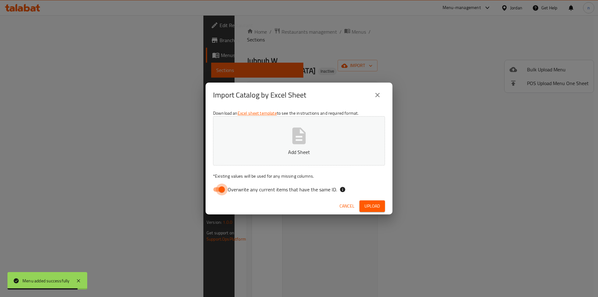
click at [221, 189] on input "Overwrite any current items that have the same ID." at bounding box center [222, 190] width 36 height 12
checkbox input "false"
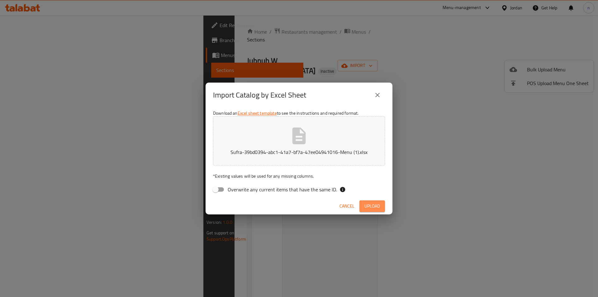
click at [364, 204] on button "Upload" at bounding box center [373, 206] width 26 height 12
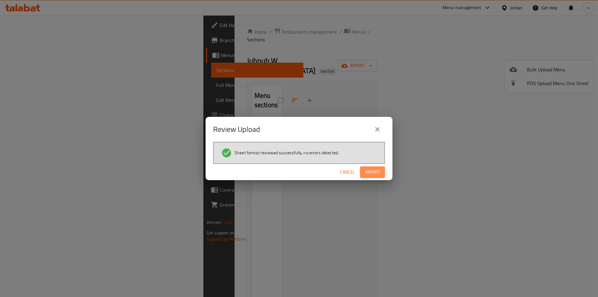
click at [370, 175] on span "Import" at bounding box center [372, 172] width 15 height 8
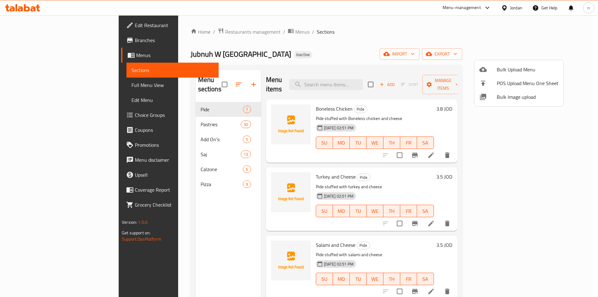
click at [415, 39] on div at bounding box center [299, 148] width 598 height 297
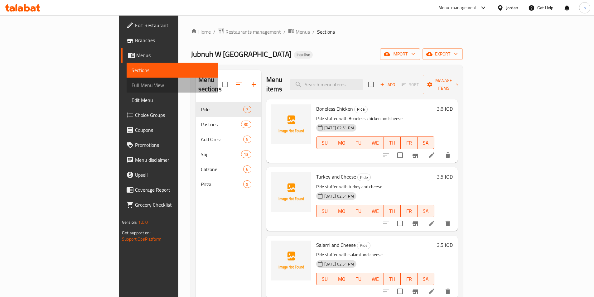
click at [131, 83] on span "Full Menu View" at bounding box center [171, 84] width 81 height 7
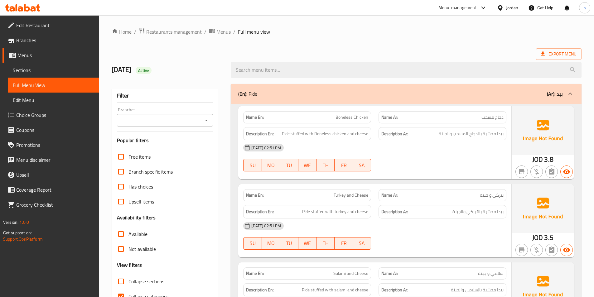
scroll to position [62, 0]
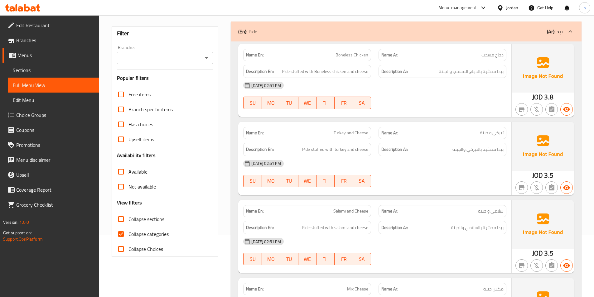
click at [121, 234] on input "Collapse categories" at bounding box center [120, 234] width 15 height 15
checkbox input "false"
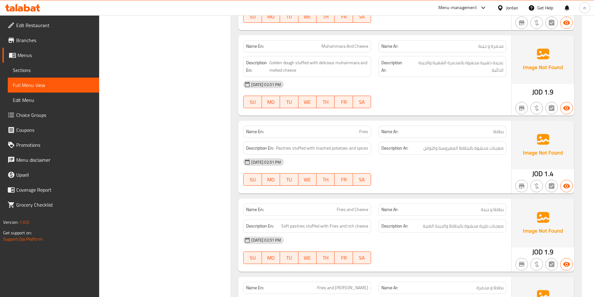
scroll to position [1714, 0]
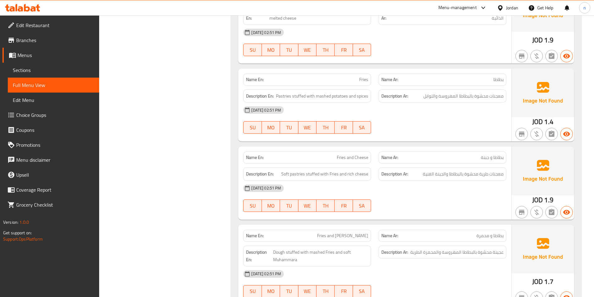
click at [363, 76] on span "Fries" at bounding box center [363, 79] width 9 height 7
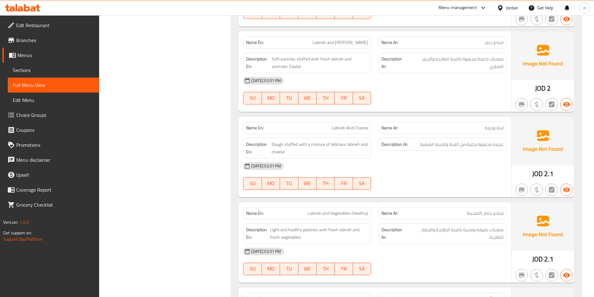
scroll to position [1091, 0]
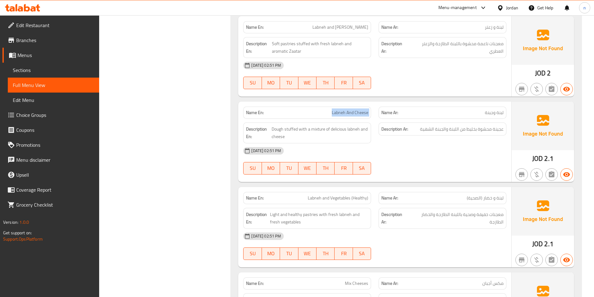
drag, startPoint x: 326, startPoint y: 113, endPoint x: 375, endPoint y: 113, distance: 48.9
click at [375, 113] on div "Name En: Labneh And Cheese Name Ar: لبنة وجبنة" at bounding box center [374, 113] width 270 height 20
copy span "Labneh And Cheese"
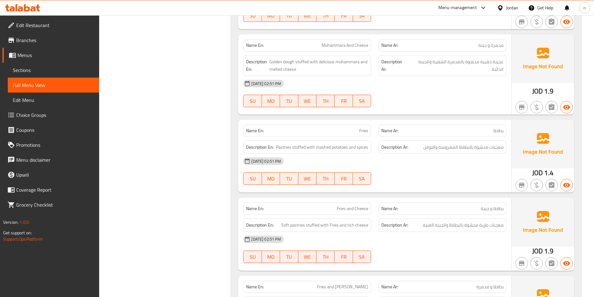
scroll to position [1683, 0]
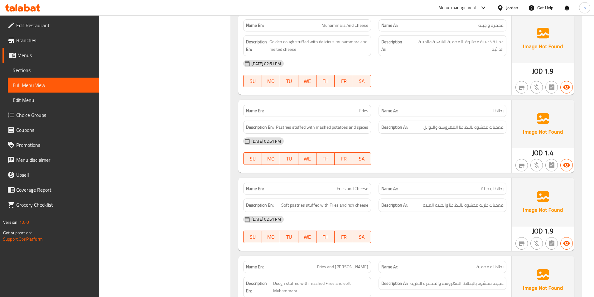
click at [367, 108] on span "Fries" at bounding box center [363, 111] width 9 height 7
click at [364, 108] on span "Fries" at bounding box center [363, 111] width 9 height 7
copy span "Fries"
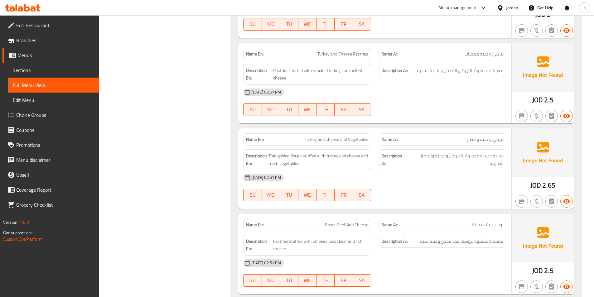
scroll to position [2399, 0]
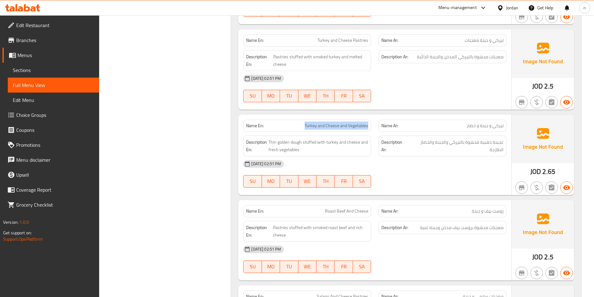
drag, startPoint x: 301, startPoint y: 118, endPoint x: 369, endPoint y: 120, distance: 68.0
click at [369, 120] on div "Name En: Turkey and Cheese and Vegetables" at bounding box center [307, 126] width 128 height 12
copy span "Turkey and Cheese and Vegetables"
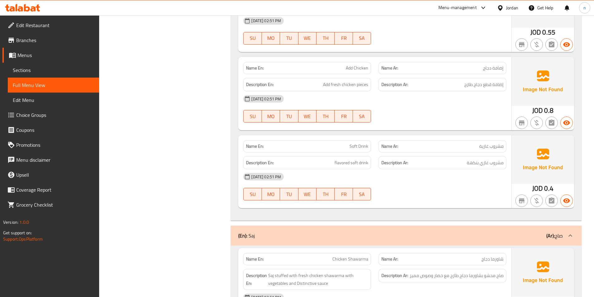
scroll to position [3396, 0]
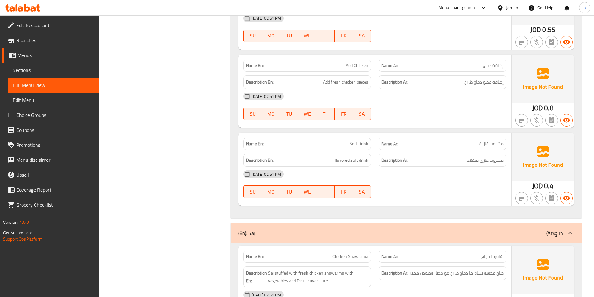
click at [353, 141] on span "Soft Drink" at bounding box center [358, 144] width 19 height 7
drag, startPoint x: 346, startPoint y: 136, endPoint x: 369, endPoint y: 137, distance: 23.1
click at [369, 138] on div "Name En: Soft Drink" at bounding box center [307, 144] width 128 height 12
copy span "Soft Drink"
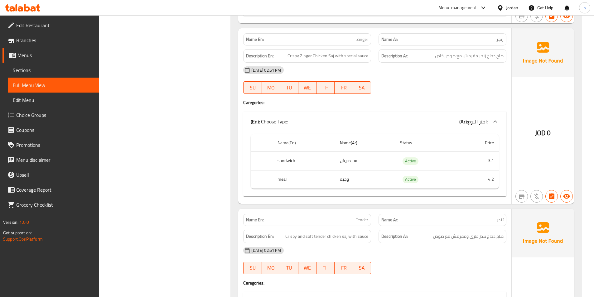
scroll to position [3770, 0]
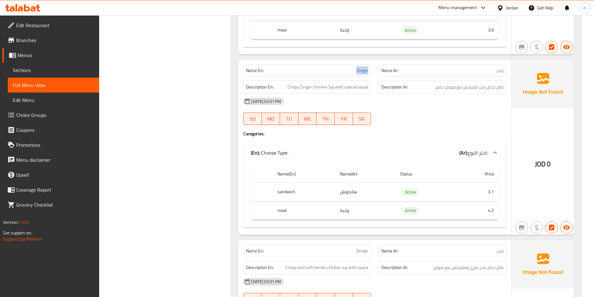
drag, startPoint x: 353, startPoint y: 62, endPoint x: 373, endPoint y: 62, distance: 20.6
click at [373, 62] on div "Name En: Zinger" at bounding box center [306, 71] width 135 height 20
click at [404, 95] on div "[DATE] 02:51 PM" at bounding box center [374, 101] width 270 height 15
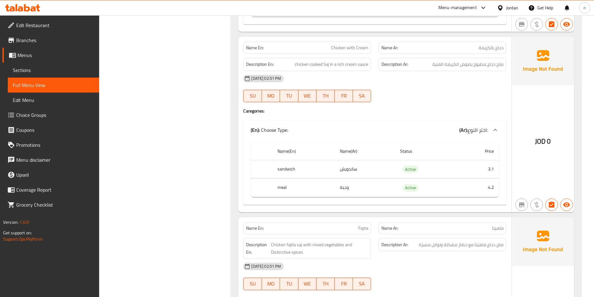
scroll to position [4331, 0]
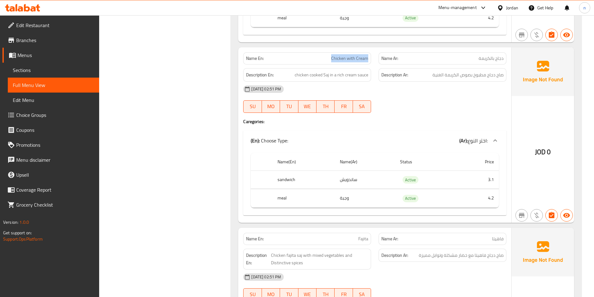
drag, startPoint x: 326, startPoint y: 50, endPoint x: 371, endPoint y: 52, distance: 45.3
click at [371, 52] on div "Name En: Chicken with Cream" at bounding box center [307, 58] width 128 height 12
copy span "Chicken with Cream"
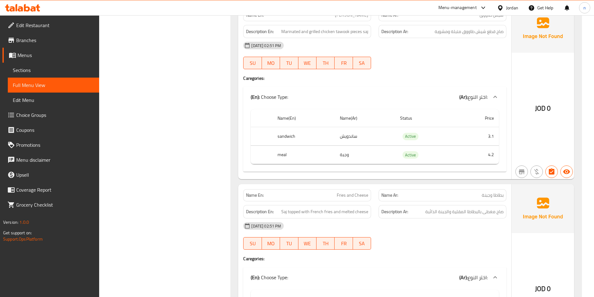
scroll to position [4892, 0]
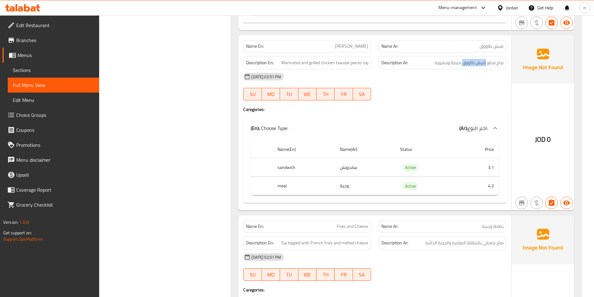
drag, startPoint x: 485, startPoint y: 56, endPoint x: 463, endPoint y: 60, distance: 22.6
click at [463, 60] on div "Description Ar: صاج قطع شيش طاووق متبلة ومشوية" at bounding box center [442, 62] width 128 height 13
copy span "شيش طاووق"
drag, startPoint x: 338, startPoint y: 38, endPoint x: 371, endPoint y: 38, distance: 33.3
click at [371, 38] on div "Name En: Shish Tawook" at bounding box center [306, 46] width 135 height 20
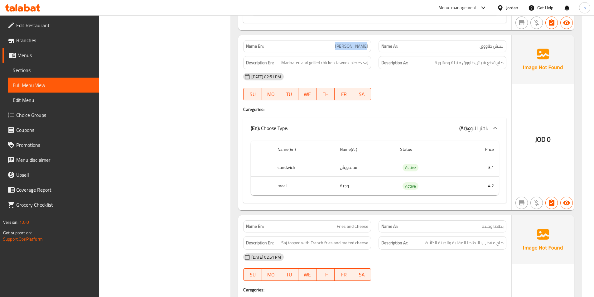
copy span "Shish Tawook"
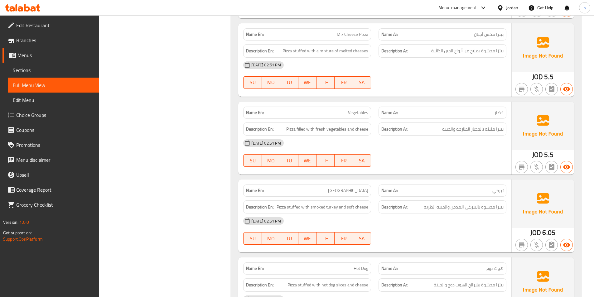
scroll to position [7042, 0]
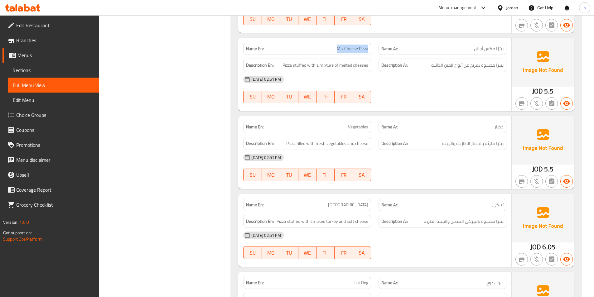
drag, startPoint x: 334, startPoint y: 32, endPoint x: 371, endPoint y: 33, distance: 37.4
click at [371, 39] on div "Name En: Mix Cheese Pizza" at bounding box center [306, 49] width 135 height 20
copy span "Mix Cheese Pizza"
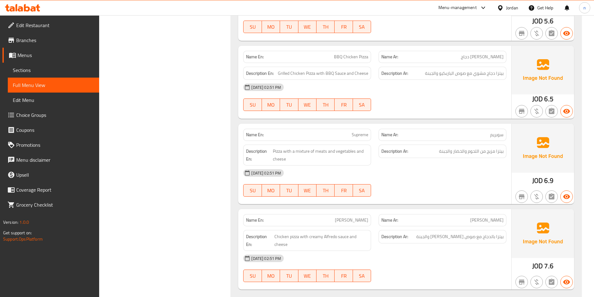
scroll to position [7427, 0]
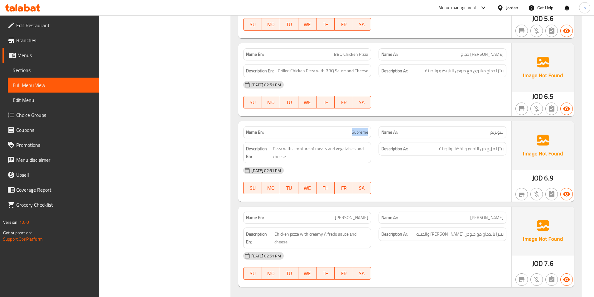
drag, startPoint x: 347, startPoint y: 116, endPoint x: 373, endPoint y: 114, distance: 26.5
click at [373, 122] on div "Name En: Supreme" at bounding box center [306, 132] width 135 height 20
copy span "Supreme"
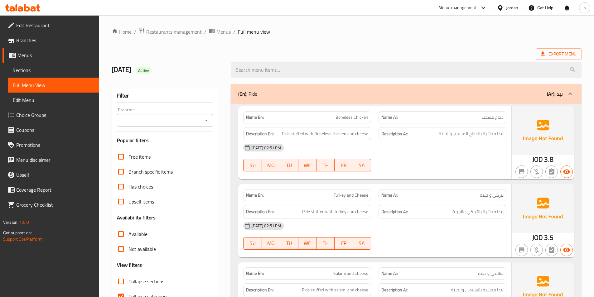
click at [22, 67] on span "Sections" at bounding box center [53, 69] width 81 height 7
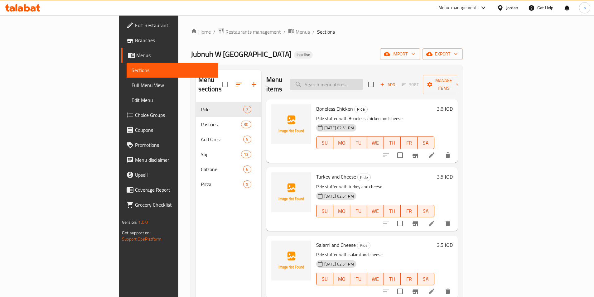
click at [363, 82] on input "search" at bounding box center [326, 84] width 74 height 11
paste input "Labneh And Cheese"
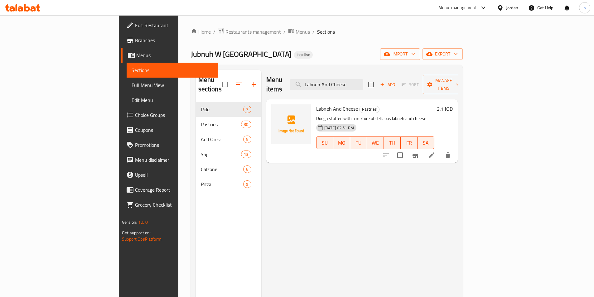
type input "Labneh And Cheese"
click at [435, 151] on icon at bounding box center [431, 154] width 7 height 7
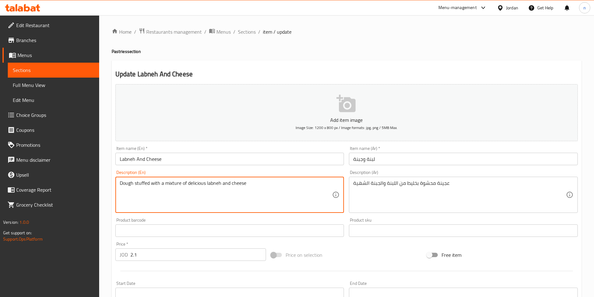
drag, startPoint x: 205, startPoint y: 184, endPoint x: 188, endPoint y: 189, distance: 18.0
click at [212, 184] on textarea "Dough stuffed with a mixture of labneh and cheese" at bounding box center [226, 195] width 213 height 30
paste textarea "delicious"
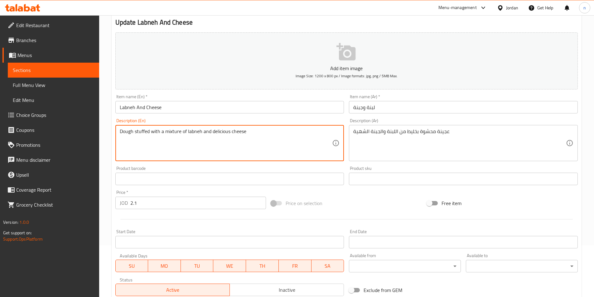
scroll to position [143, 0]
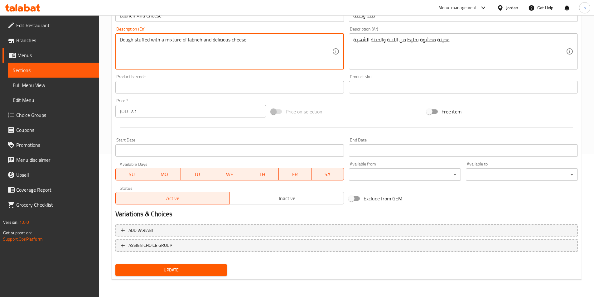
type textarea "Dough stuffed with a mixture of labneh and delicious cheese"
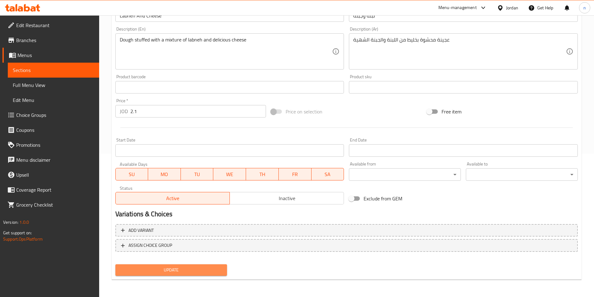
click at [198, 270] on span "Update" at bounding box center [171, 270] width 102 height 8
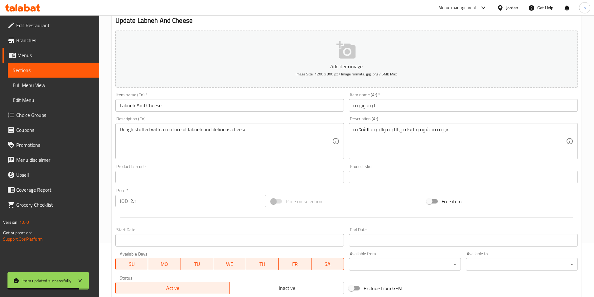
scroll to position [0, 0]
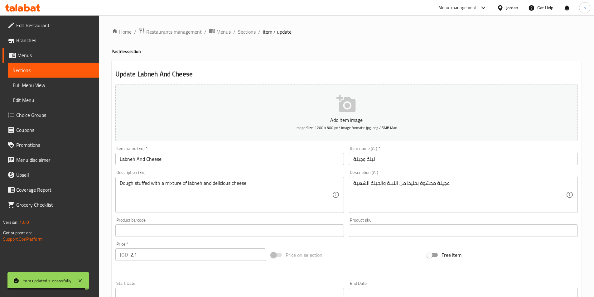
click at [250, 31] on span "Sections" at bounding box center [247, 31] width 18 height 7
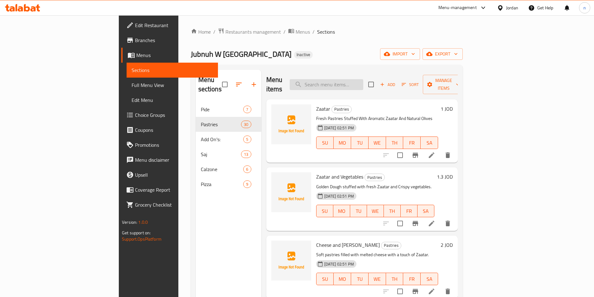
click at [358, 80] on input "search" at bounding box center [326, 84] width 74 height 11
paste input "Fries"
type input "Fries"
click at [434, 152] on icon at bounding box center [431, 155] width 6 height 6
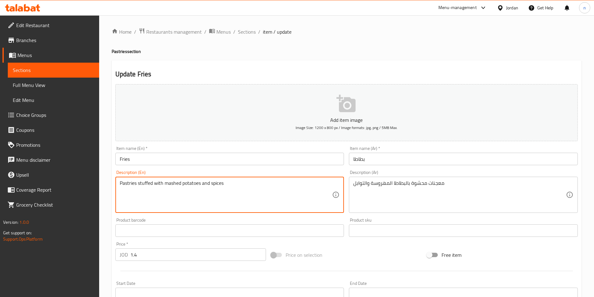
drag, startPoint x: 201, startPoint y: 184, endPoint x: 182, endPoint y: 189, distance: 19.3
paste textarea "Fri"
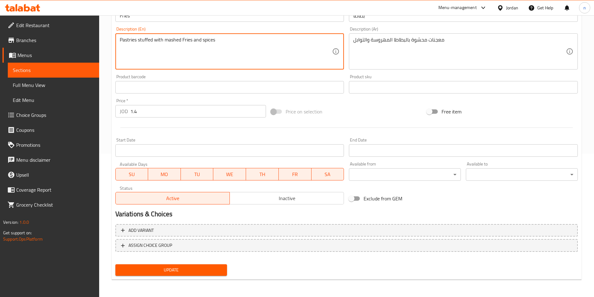
type textarea "Pastries stuffed with mashed Fries and spices"
click at [187, 268] on span "Update" at bounding box center [171, 270] width 102 height 8
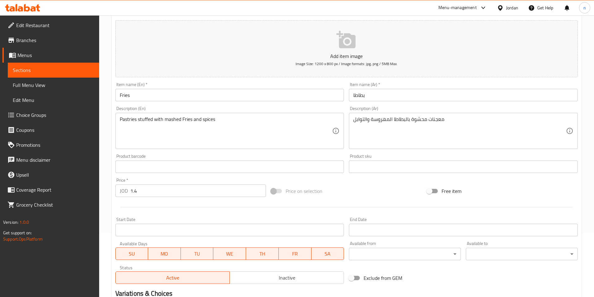
scroll to position [0, 0]
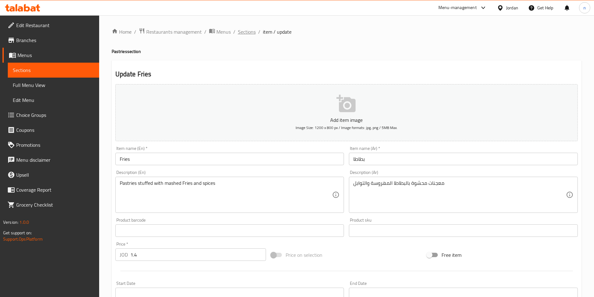
click at [246, 31] on span "Sections" at bounding box center [247, 31] width 18 height 7
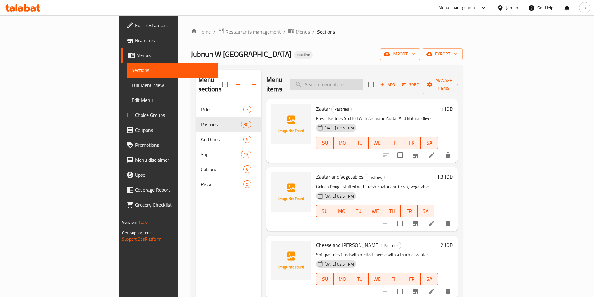
click at [363, 79] on input "search" at bounding box center [326, 84] width 74 height 11
paste input "Turkey and Cheese and Vegetables"
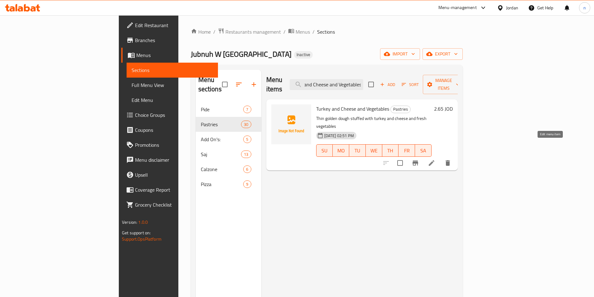
type input "Turkey and Cheese and Vegetables"
click at [435, 159] on icon at bounding box center [431, 162] width 7 height 7
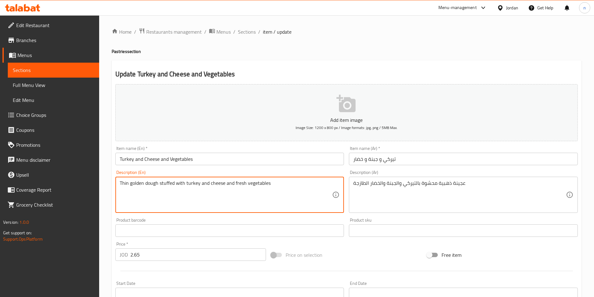
drag, startPoint x: 130, startPoint y: 185, endPoint x: 114, endPoint y: 189, distance: 16.0
click at [125, 184] on textarea "golden dough stuffed with turkey and cheese and fresh vegetables" at bounding box center [226, 195] width 213 height 30
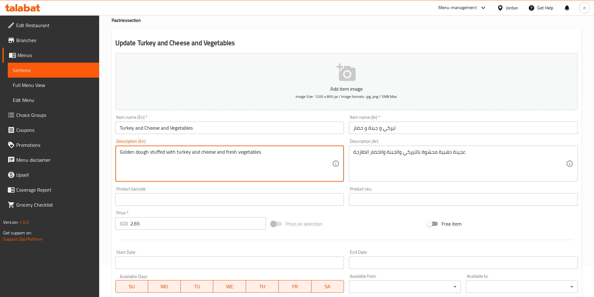
scroll to position [143, 0]
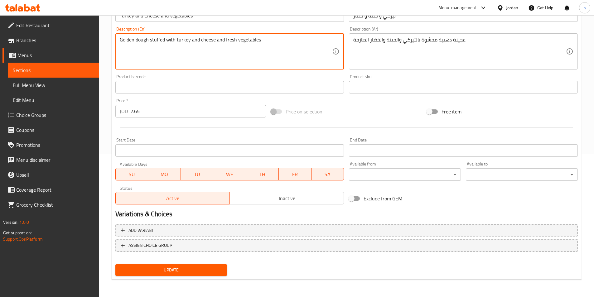
type textarea "Golden dough stuffed with turkey and cheese and fresh vegetables"
click at [160, 272] on span "Update" at bounding box center [171, 270] width 102 height 8
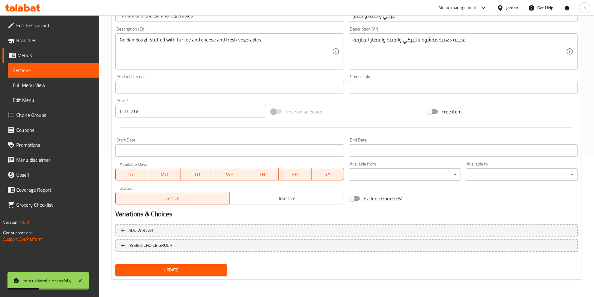
scroll to position [0, 0]
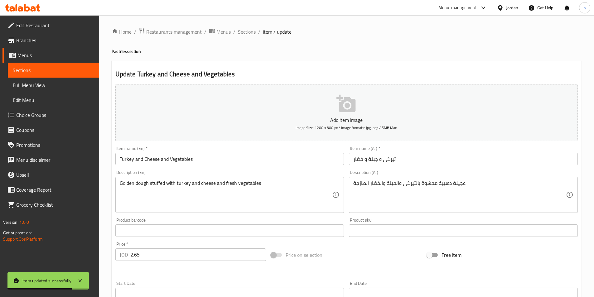
click at [246, 33] on span "Sections" at bounding box center [247, 31] width 18 height 7
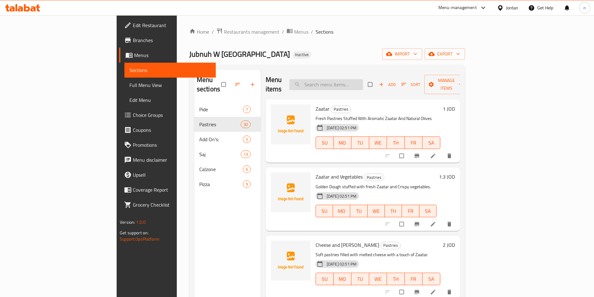
click at [357, 81] on input "search" at bounding box center [326, 84] width 74 height 11
paste input "Soft Drink"
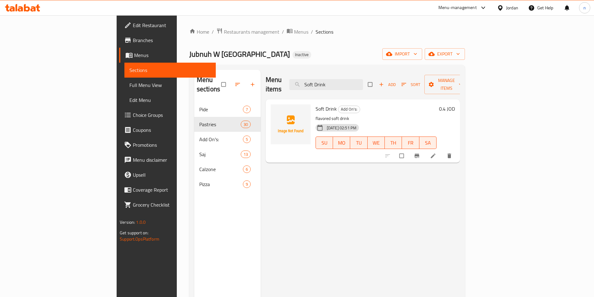
type input "Soft Drink"
click at [436, 153] on icon at bounding box center [433, 156] width 6 height 6
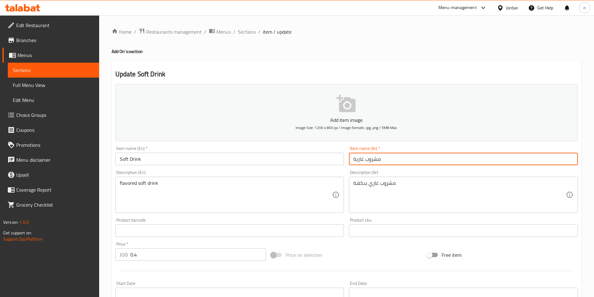
drag, startPoint x: 356, startPoint y: 159, endPoint x: 352, endPoint y: 163, distance: 6.0
click at [352, 163] on input "مشروب غازية" at bounding box center [463, 159] width 229 height 12
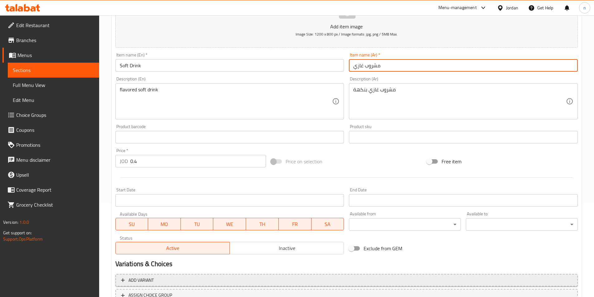
scroll to position [143, 0]
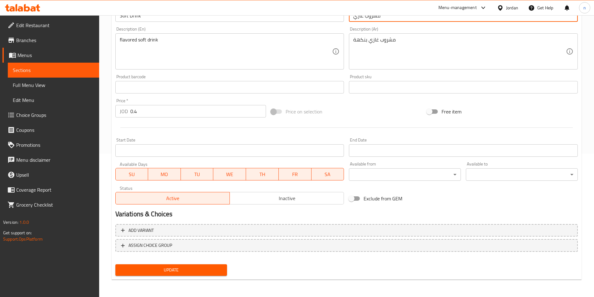
type input "مشروب غازي"
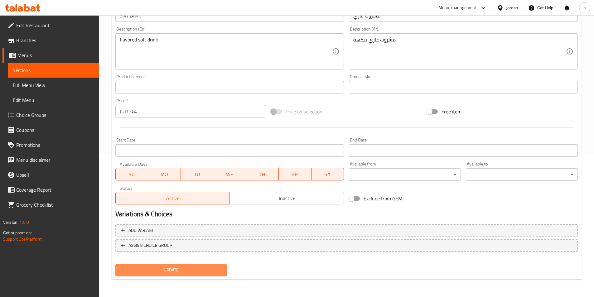
click at [178, 270] on span "Update" at bounding box center [171, 270] width 102 height 8
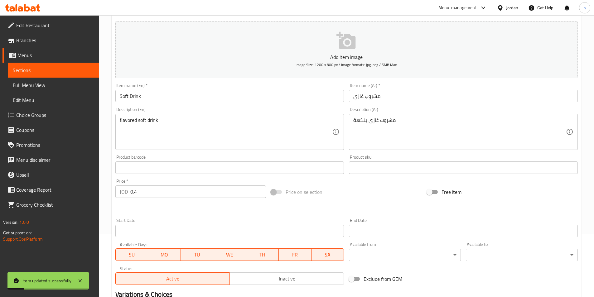
scroll to position [0, 0]
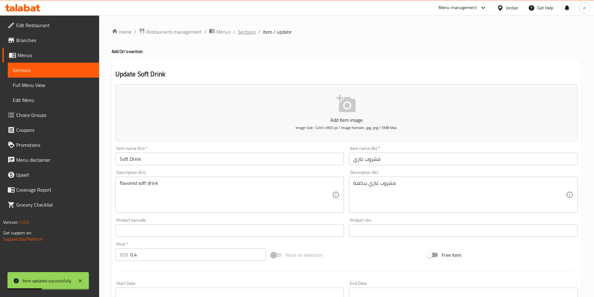
click at [241, 33] on span "Sections" at bounding box center [247, 31] width 18 height 7
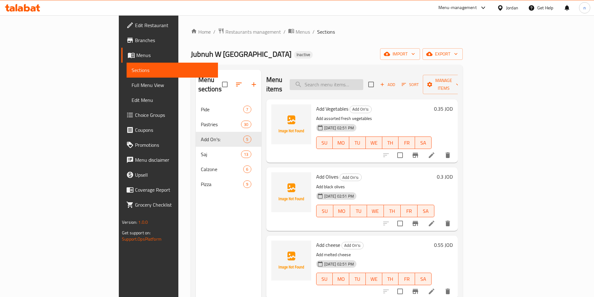
click at [363, 79] on input "search" at bounding box center [326, 84] width 74 height 11
paste input "Chicken with Cream"
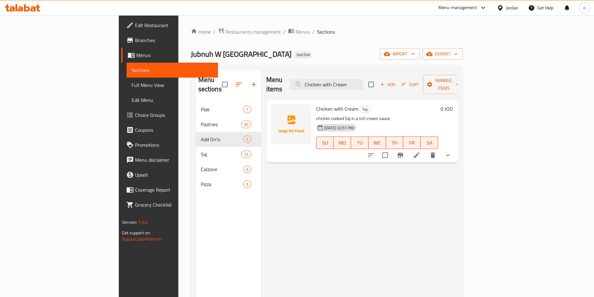
type input "Chicken with Cream"
click at [425, 150] on li at bounding box center [416, 155] width 17 height 11
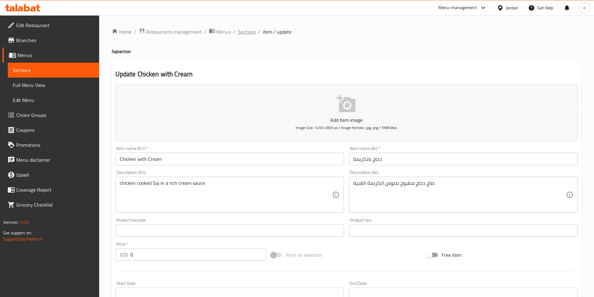
click at [248, 31] on span "Sections" at bounding box center [247, 31] width 18 height 7
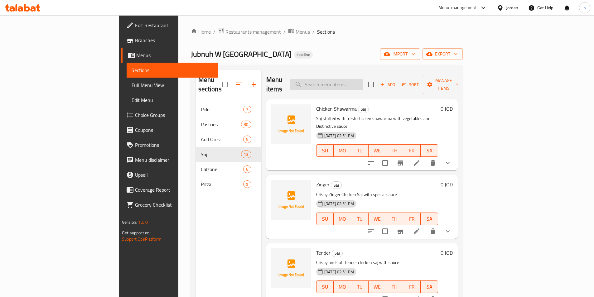
click at [357, 81] on input "search" at bounding box center [326, 84] width 74 height 11
paste input "[PERSON_NAME]"
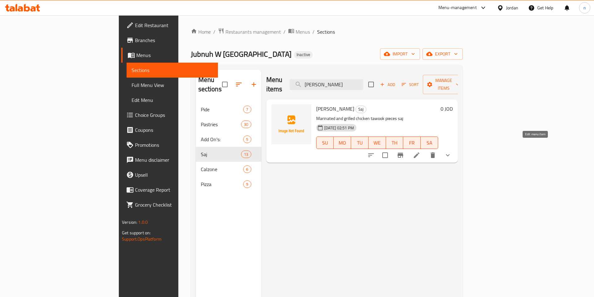
type input "[PERSON_NAME]"
click at [420, 151] on icon at bounding box center [416, 154] width 7 height 7
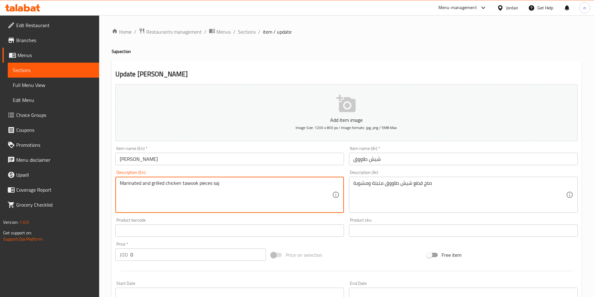
drag, startPoint x: 197, startPoint y: 184, endPoint x: 165, endPoint y: 184, distance: 31.5
paste textarea "Shish T"
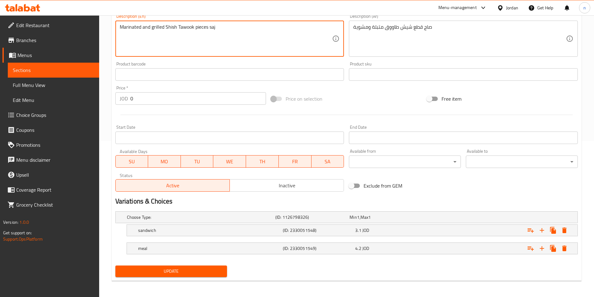
scroll to position [157, 0]
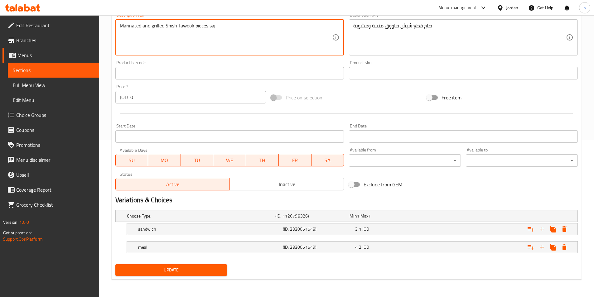
type textarea "Marinated and grilled Shish Tawook pieces saj"
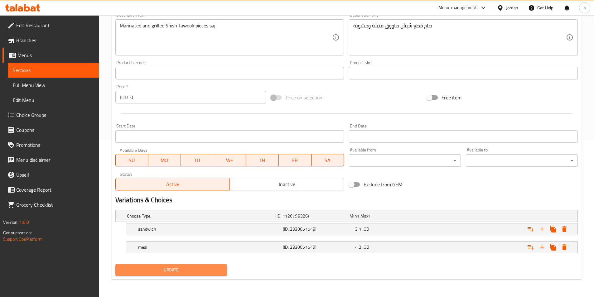
click at [185, 273] on span "Update" at bounding box center [171, 270] width 102 height 8
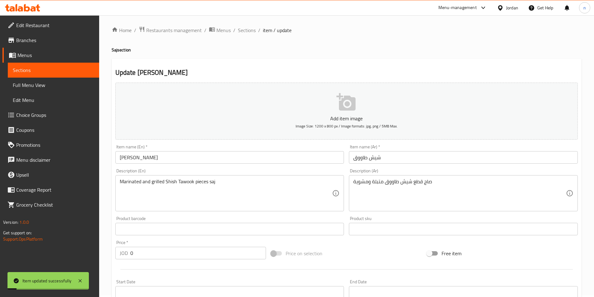
scroll to position [0, 0]
click at [247, 33] on span "Sections" at bounding box center [247, 31] width 18 height 7
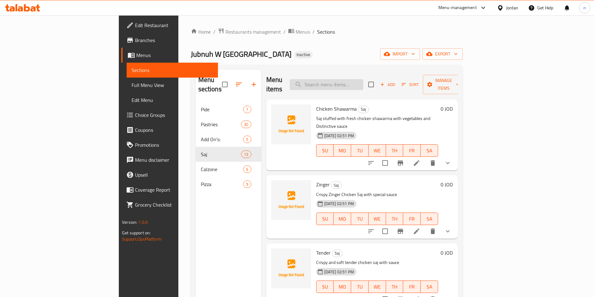
click at [357, 79] on input "search" at bounding box center [326, 84] width 74 height 11
paste input "Mix Cheese Pizza"
type input "Mix Cheese Pizza"
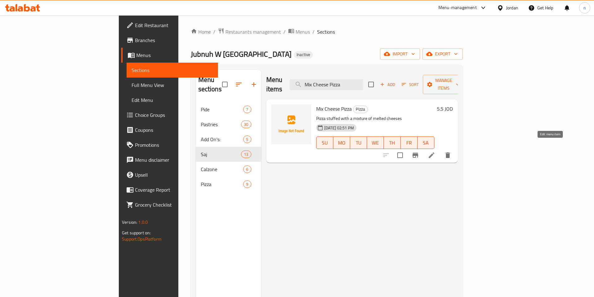
click at [435, 151] on icon at bounding box center [431, 154] width 7 height 7
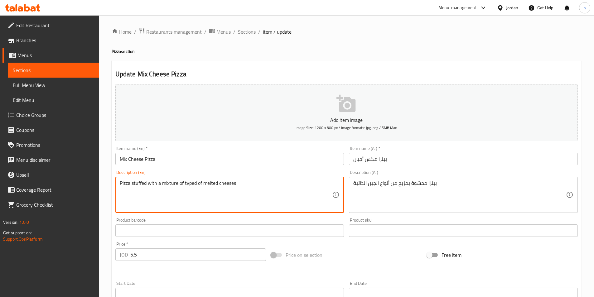
click at [194, 185] on textarea "Pizza stuffed with a mixture of typed of melted cheeses" at bounding box center [226, 195] width 213 height 30
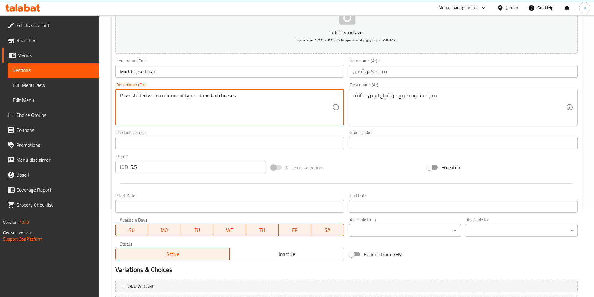
scroll to position [143, 0]
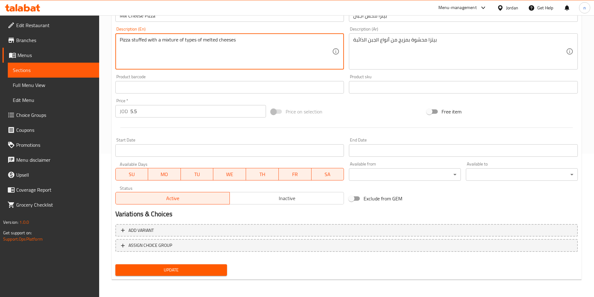
type textarea "Pizza stuffed with a mixture of types of melted cheeses"
click at [177, 272] on span "Update" at bounding box center [171, 270] width 102 height 8
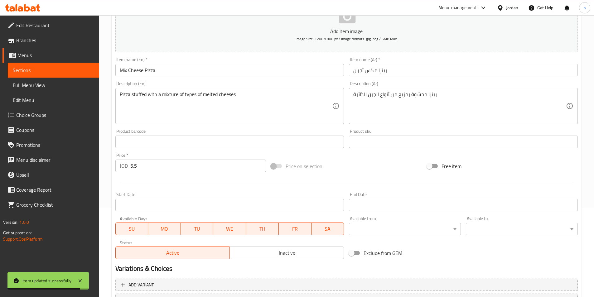
scroll to position [0, 0]
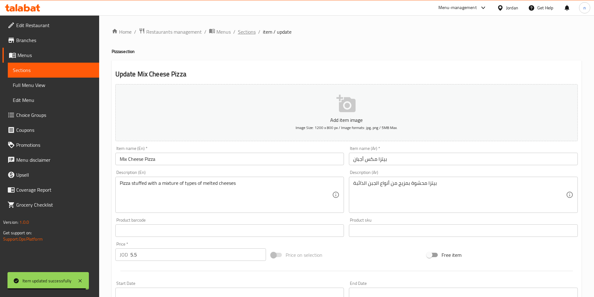
click at [245, 30] on span "Sections" at bounding box center [247, 31] width 18 height 7
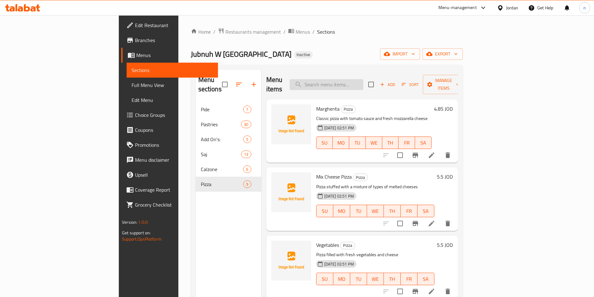
click at [363, 79] on input "search" at bounding box center [326, 84] width 74 height 11
paste input "Supreme"
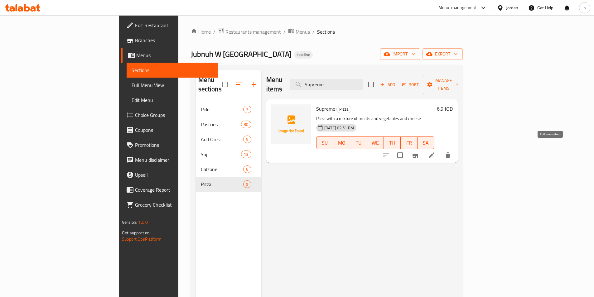
type input "Supreme"
click at [435, 151] on icon at bounding box center [431, 154] width 7 height 7
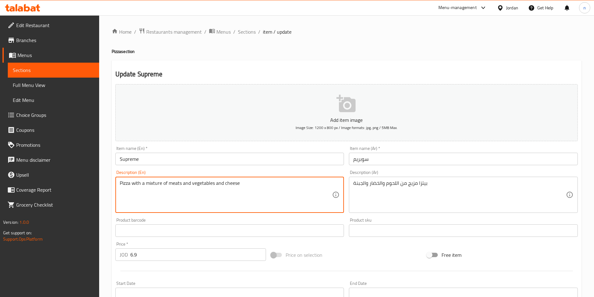
drag, startPoint x: 144, startPoint y: 184, endPoint x: 131, endPoint y: 186, distance: 13.0
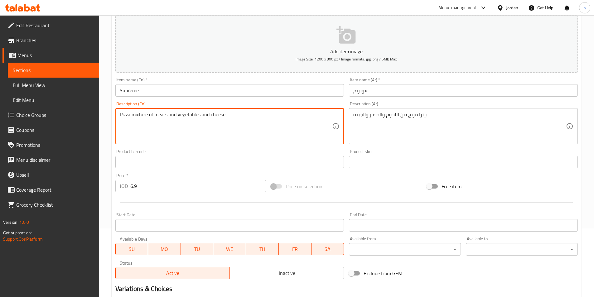
scroll to position [143, 0]
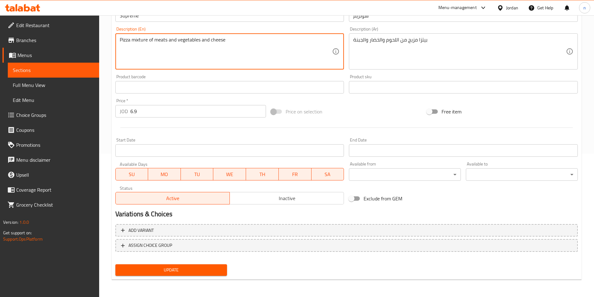
type textarea "Pizza mixture of meats and vegetables and cheese"
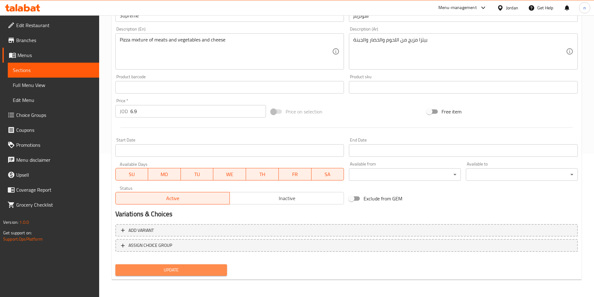
click at [180, 266] on span "Update" at bounding box center [171, 270] width 102 height 8
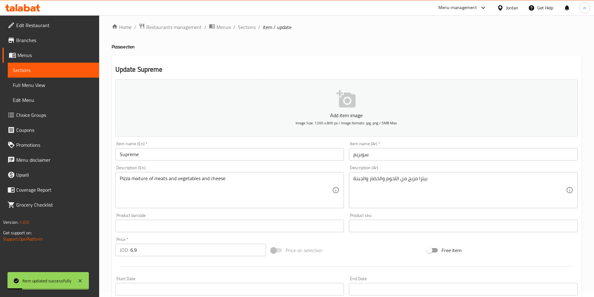
scroll to position [0, 0]
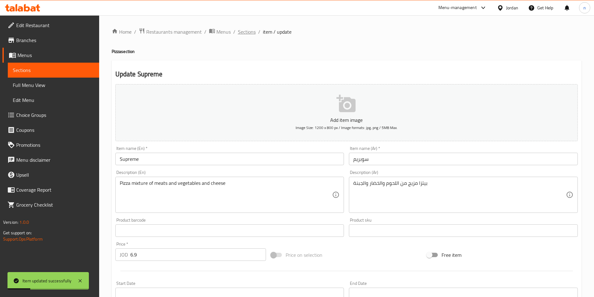
click at [248, 31] on span "Sections" at bounding box center [247, 31] width 18 height 7
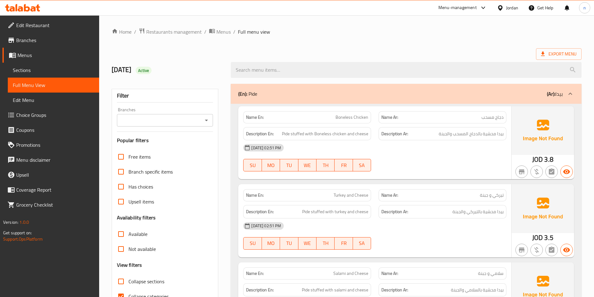
scroll to position [93, 0]
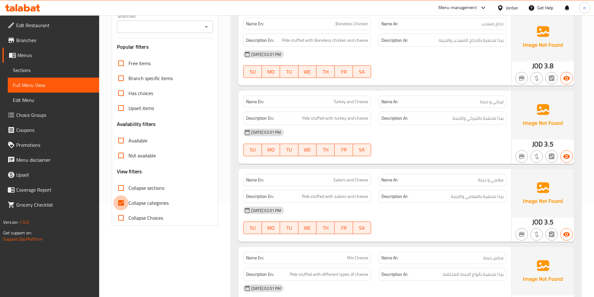
click at [121, 203] on input "Collapse categories" at bounding box center [120, 202] width 15 height 15
checkbox input "false"
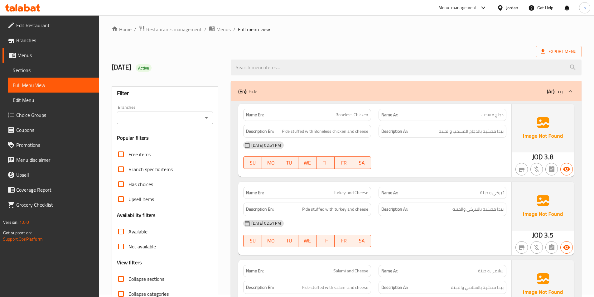
scroll to position [0, 0]
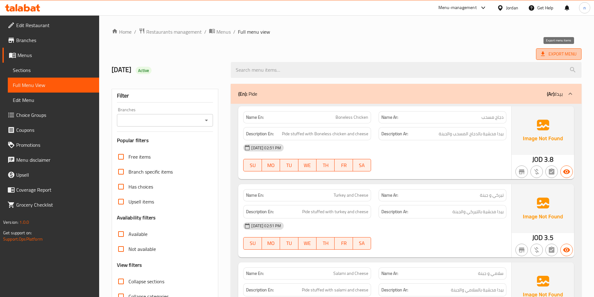
click at [557, 54] on span "Export Menu" at bounding box center [559, 54] width 36 height 8
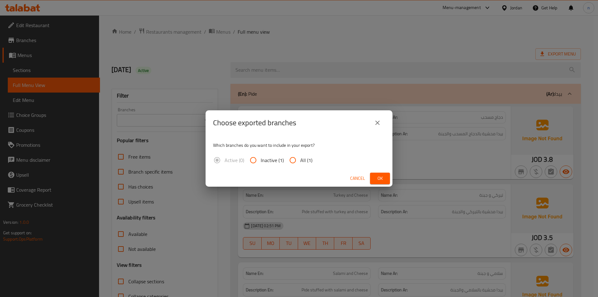
click at [296, 160] on input "All (1)" at bounding box center [292, 160] width 15 height 15
radio input "true"
click at [380, 177] on span "Ok" at bounding box center [380, 178] width 10 height 8
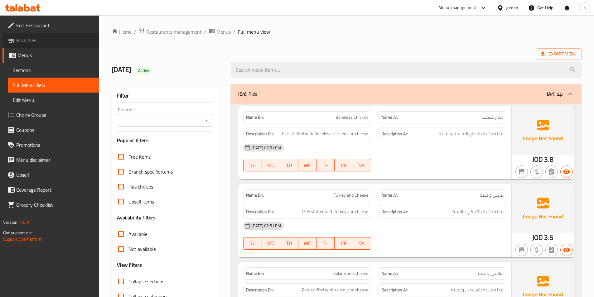
click at [28, 39] on span "Branches" at bounding box center [55, 39] width 78 height 7
